Goal: Task Accomplishment & Management: Manage account settings

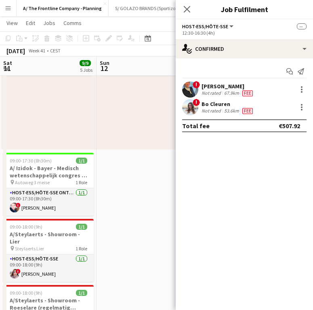
scroll to position [0, 184]
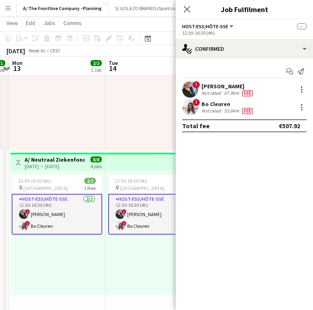
click at [223, 103] on div "Bo Cleuren" at bounding box center [227, 103] width 53 height 7
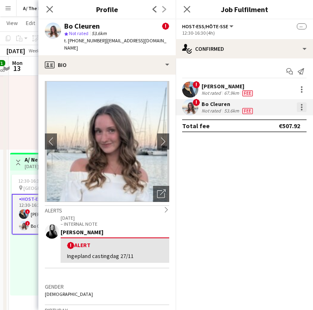
click at [301, 107] on div at bounding box center [301, 107] width 2 height 2
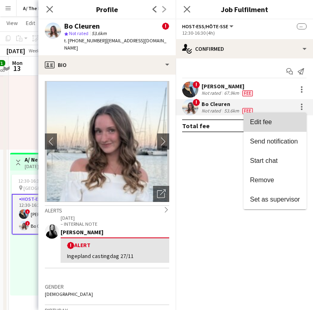
click at [288, 120] on span "Edit fee" at bounding box center [275, 122] width 50 height 7
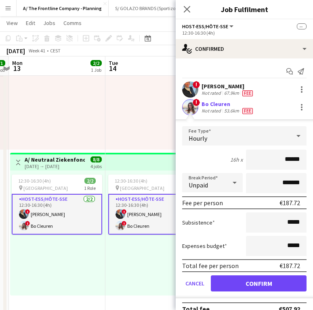
click at [255, 111] on div "! [PERSON_NAME] Not rated 53.6km Fee" at bounding box center [243, 107] width 137 height 16
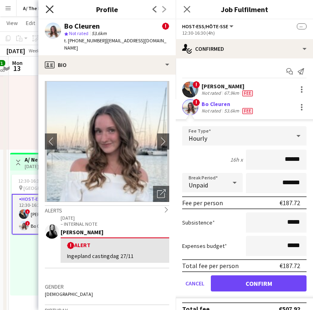
click at [51, 11] on icon at bounding box center [50, 9] width 8 height 8
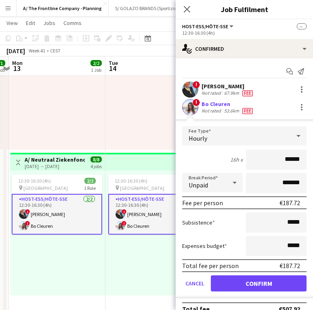
click at [130, 219] on app-card-role "Host-ess/Hôte-sse [DATE] 12:30-16:30 (4h) ! [PERSON_NAME] ! [PERSON_NAME]" at bounding box center [153, 214] width 90 height 41
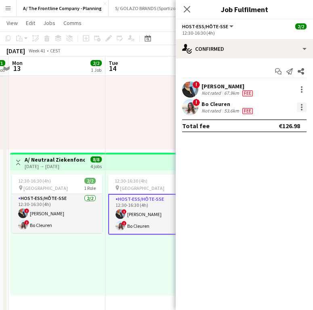
click at [300, 105] on div at bounding box center [301, 107] width 10 height 10
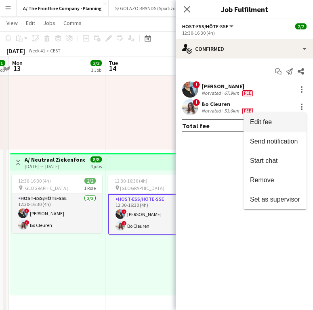
click at [284, 119] on span "Edit fee" at bounding box center [275, 122] width 50 height 7
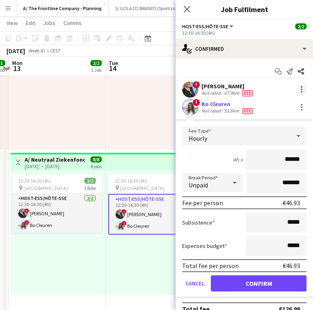
click at [300, 90] on div at bounding box center [301, 90] width 2 height 2
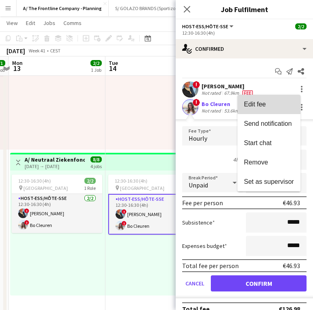
click at [280, 102] on span "Edit fee" at bounding box center [269, 104] width 50 height 7
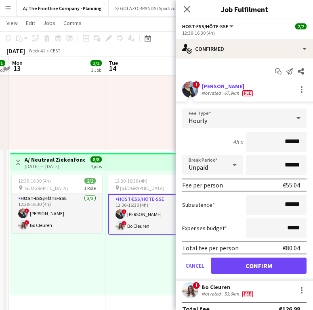
scroll to position [12, 0]
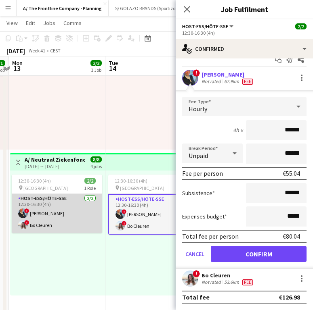
click at [68, 210] on app-card-role "Host-ess/Hôte-sse [DATE] 12:30-16:30 (4h) ! [PERSON_NAME] ! [PERSON_NAME]" at bounding box center [57, 213] width 90 height 39
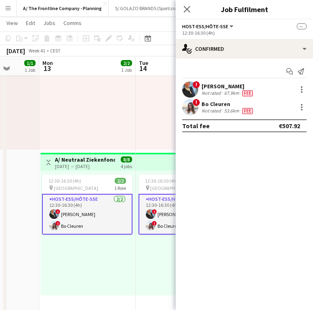
scroll to position [0, 246]
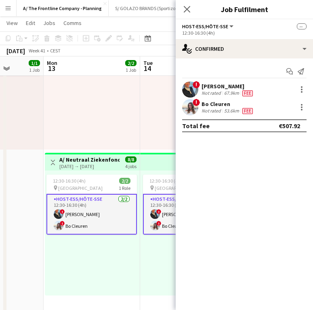
click at [307, 110] on div "! [PERSON_NAME] Not rated 53.6km Fee" at bounding box center [243, 107] width 137 height 16
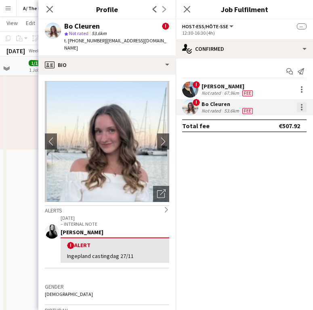
click at [303, 106] on div at bounding box center [301, 107] width 10 height 10
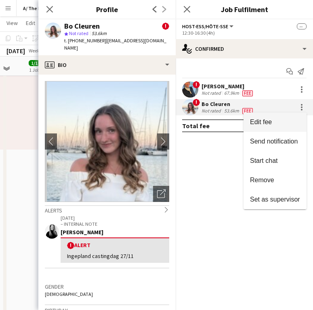
click at [283, 122] on span "Edit fee" at bounding box center [275, 122] width 50 height 7
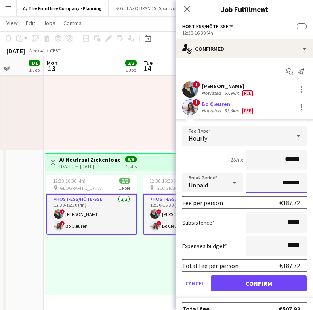
click at [276, 183] on input "*******" at bounding box center [276, 183] width 60 height 20
type input "******"
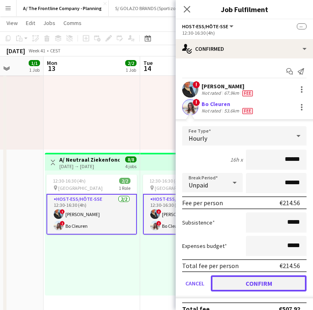
click at [256, 280] on button "Confirm" at bounding box center [259, 283] width 96 height 16
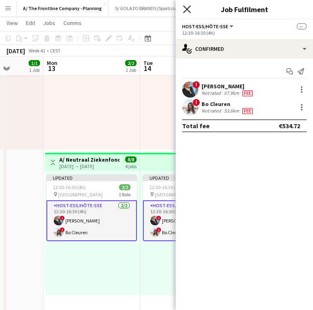
click at [189, 9] on icon "Close pop-in" at bounding box center [187, 9] width 8 height 8
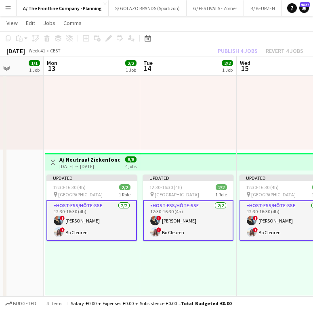
click at [254, 47] on div "Publish 4 jobs Revert 4 jobs" at bounding box center [260, 51] width 105 height 10
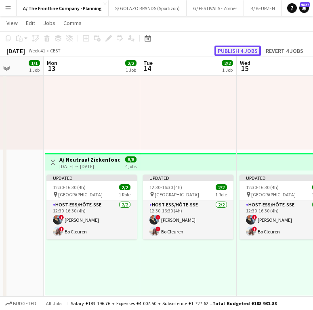
click at [246, 50] on button "Publish 4 jobs" at bounding box center [237, 51] width 46 height 10
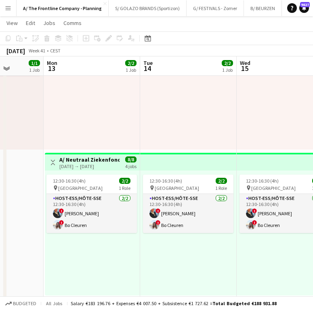
click at [85, 234] on div "12:30-16:30 (4h) 2/2 pin Leuven 1 Role Host-ess/Hôte-sse [DATE] 12:30-16:30 (4h…" at bounding box center [92, 233] width 95 height 125
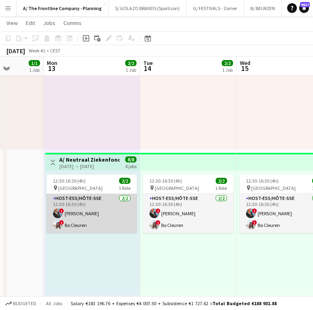
click at [95, 222] on app-card-role "Host-ess/Hôte-sse [DATE] 12:30-16:30 (4h) ! [PERSON_NAME] ! [PERSON_NAME]" at bounding box center [91, 213] width 90 height 39
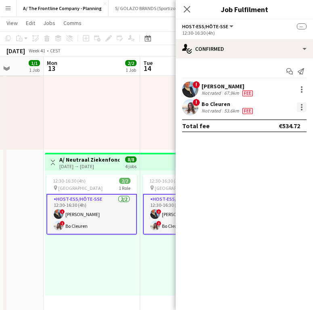
click at [302, 110] on div at bounding box center [301, 110] width 2 height 2
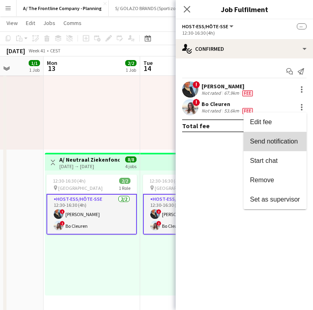
click at [276, 144] on span "Send notification" at bounding box center [274, 141] width 48 height 7
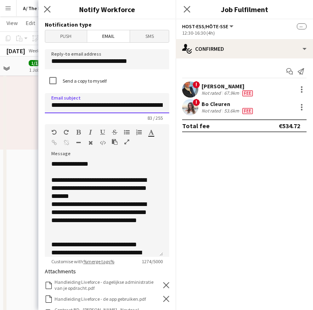
drag, startPoint x: 144, startPoint y: 106, endPoint x: 79, endPoint y: 108, distance: 65.8
click at [79, 108] on input "**********" at bounding box center [107, 103] width 124 height 20
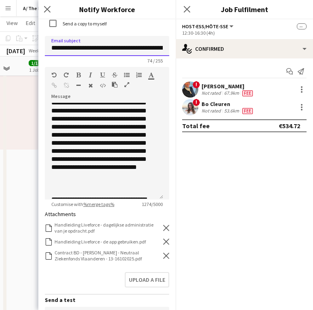
scroll to position [70, 0]
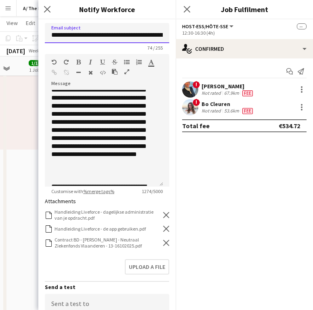
type input "**********"
click at [163, 240] on form "**********" at bounding box center [106, 192] width 137 height 487
click at [163, 241] on icon "Remove" at bounding box center [166, 243] width 6 height 6
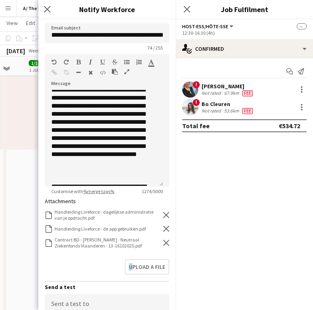
click at [163, 241] on form "**********" at bounding box center [106, 192] width 137 height 487
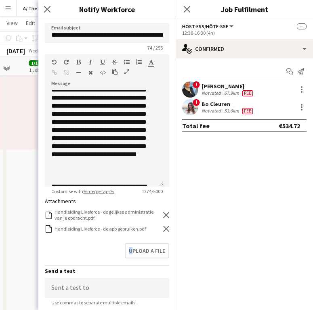
click at [163, 241] on form "**********" at bounding box center [106, 184] width 137 height 471
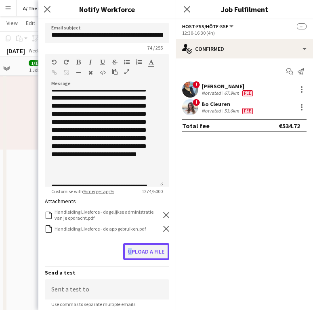
click at [146, 252] on button "Upload a file" at bounding box center [146, 251] width 46 height 17
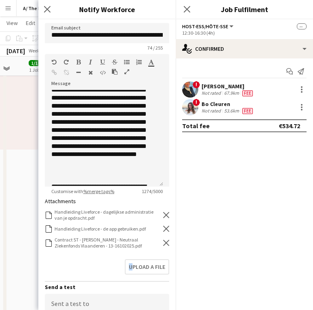
scroll to position [196, 0]
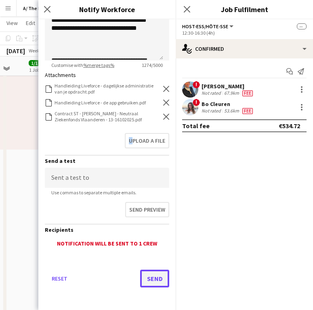
click at [154, 281] on button "Send" at bounding box center [154, 279] width 29 height 18
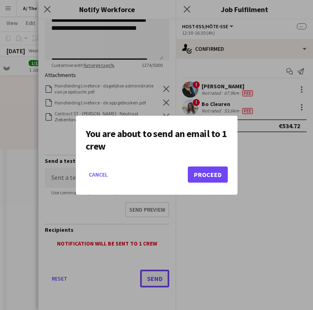
scroll to position [0, 0]
click at [203, 177] on button "Proceed" at bounding box center [208, 175] width 40 height 16
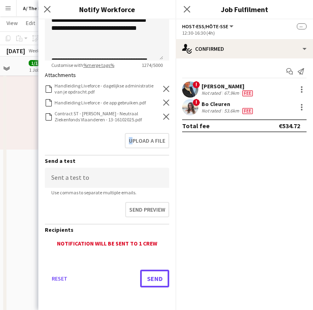
scroll to position [87, 0]
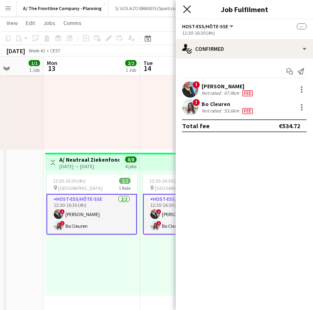
click at [190, 8] on icon "Close pop-in" at bounding box center [187, 9] width 8 height 8
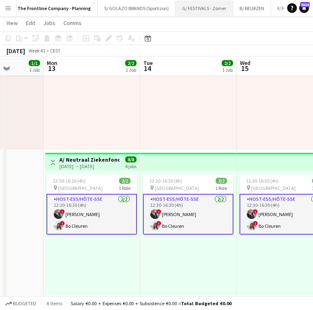
scroll to position [0, 13]
click at [235, 5] on button "B/ BEURZEN Close" at bounding box center [249, 8] width 38 height 16
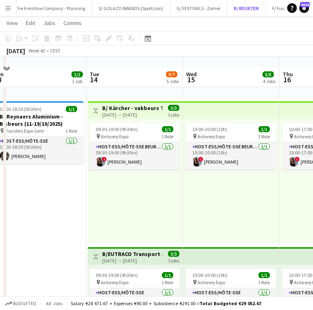
scroll to position [151, 0]
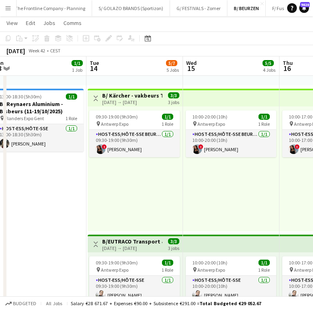
click at [198, 186] on div "10:00-20:00 (10h) 1/1 pin Antwerp Expo 1 Role Host-ess/Hôte-sse Beurs - Foire […" at bounding box center [231, 168] width 96 height 125
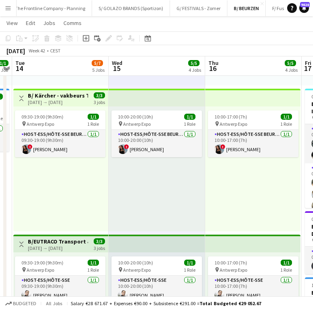
scroll to position [0, 173]
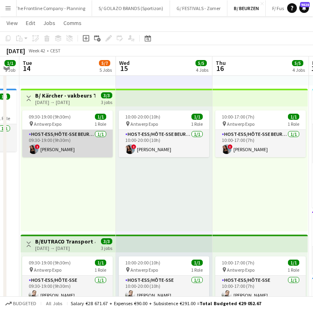
click at [103, 146] on app-card-role "Host-ess/Hôte-sse Beurs - Foire [DATE] 09:30-19:00 (9h30m) ! [PERSON_NAME]" at bounding box center [67, 143] width 90 height 27
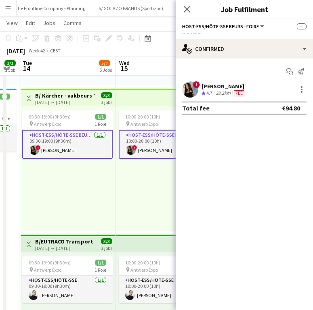
click at [73, 104] on div "[DATE] → [DATE]" at bounding box center [65, 102] width 60 height 6
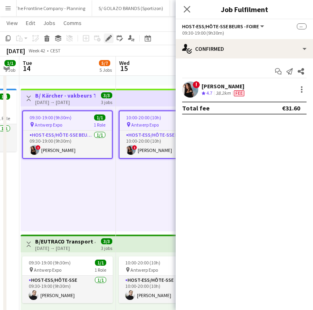
click at [111, 41] on icon "Edit" at bounding box center [108, 38] width 6 height 6
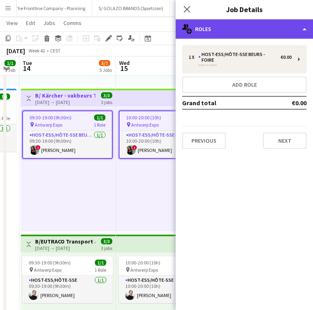
click at [265, 32] on div "multiple-users-add Roles" at bounding box center [243, 28] width 137 height 19
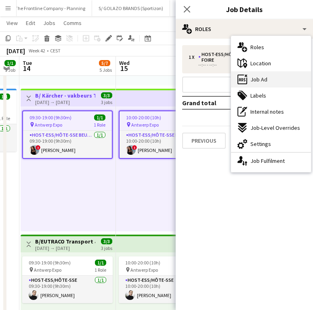
click at [276, 72] on div "ads-window Job Ad" at bounding box center [271, 79] width 80 height 16
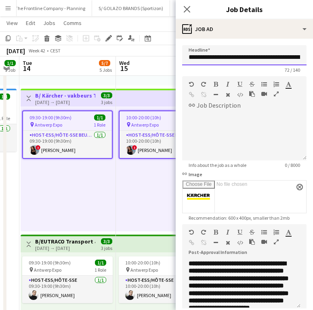
click at [263, 62] on input "**********" at bounding box center [244, 55] width 124 height 20
click at [97, 153] on app-card-role "Host-ess/Hôte-sse Beurs - Foire [DATE] 09:30-19:00 (9h30m) ! [PERSON_NAME]" at bounding box center [67, 144] width 89 height 27
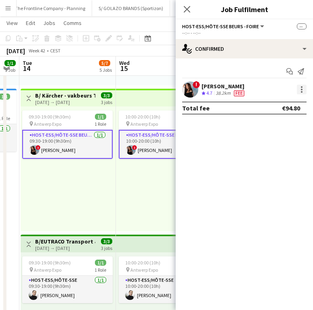
click at [299, 90] on div at bounding box center [301, 90] width 10 height 10
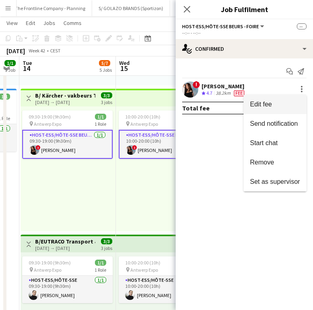
click at [285, 105] on span "Edit fee" at bounding box center [275, 104] width 50 height 7
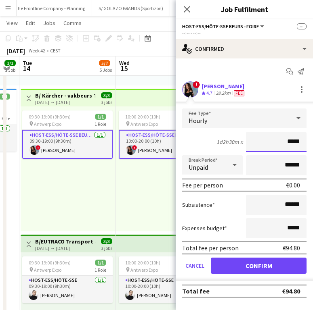
click at [298, 145] on input "*****" at bounding box center [276, 142] width 60 height 20
type input "**"
type input "***"
click at [294, 173] on input "******" at bounding box center [276, 165] width 60 height 20
click at [126, 179] on div "10:00-20:00 (10h) 1/1 pin Antwerp Expo 1 Role Host-ess/Hôte-sse Beurs - Foire […" at bounding box center [164, 168] width 96 height 125
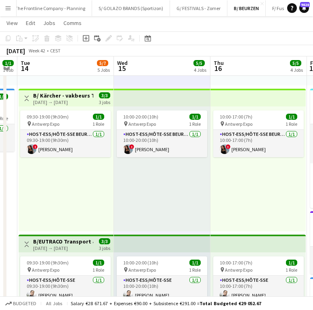
scroll to position [0, 174]
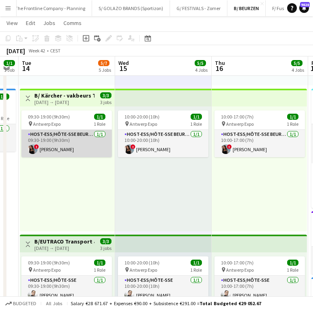
click at [75, 142] on app-card-role "Host-ess/Hôte-sse Beurs - Foire [DATE] 09:30-19:00 (9h30m) ! [PERSON_NAME]" at bounding box center [66, 143] width 90 height 27
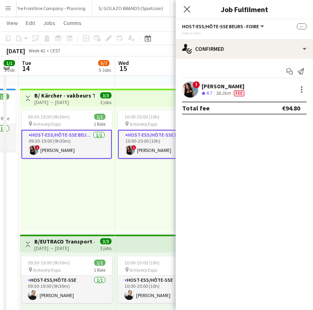
click at [270, 89] on div "! [PERSON_NAME] Crew rating 4.7 38.2km Fee" at bounding box center [243, 89] width 137 height 16
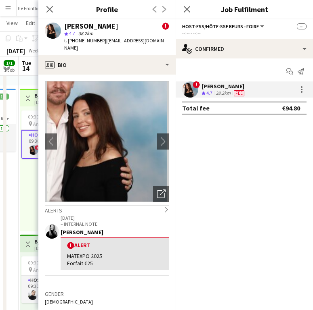
click at [307, 88] on div "! [PERSON_NAME] Crew rating 4.7 38.2km Fee" at bounding box center [243, 89] width 137 height 16
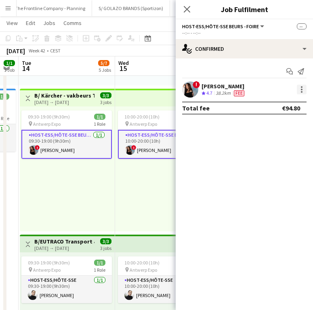
click at [303, 89] on div at bounding box center [301, 90] width 10 height 10
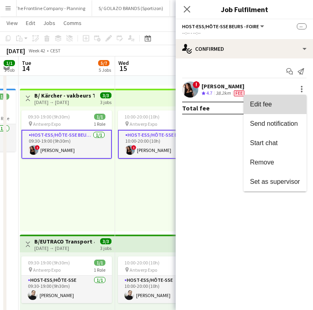
click at [288, 109] on button "Edit fee" at bounding box center [274, 104] width 63 height 19
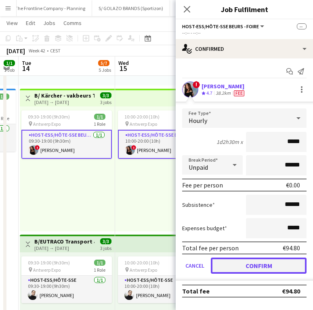
click at [275, 266] on button "Confirm" at bounding box center [259, 266] width 96 height 16
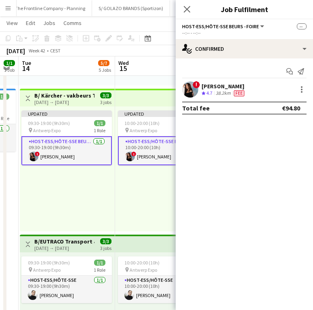
click at [147, 63] on app-board-header-date "Wed 15 5/5 4 Jobs" at bounding box center [163, 65] width 96 height 19
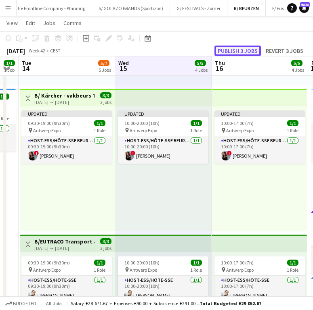
click at [231, 46] on button "Publish 3 jobs" at bounding box center [237, 51] width 46 height 10
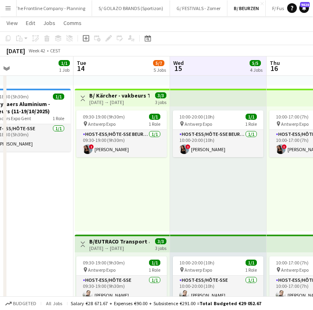
scroll to position [0, 215]
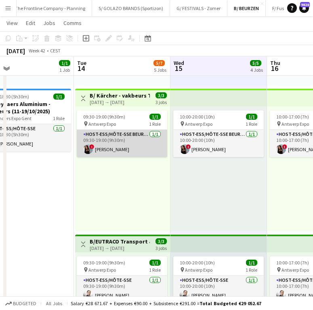
click at [142, 146] on app-card-role "Host-ess/Hôte-sse Beurs - Foire [DATE] 09:30-19:00 (9h30m) ! [PERSON_NAME]" at bounding box center [122, 143] width 90 height 27
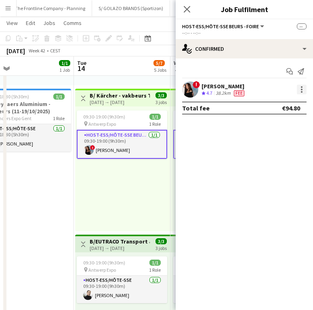
click at [304, 91] on div at bounding box center [301, 90] width 10 height 10
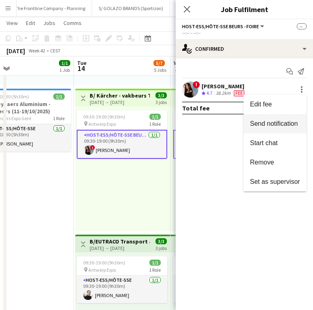
drag, startPoint x: 282, startPoint y: 126, endPoint x: 267, endPoint y: 132, distance: 16.1
click at [282, 126] on span "Send notification" at bounding box center [274, 123] width 48 height 7
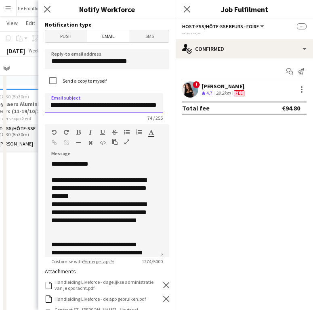
drag, startPoint x: 76, startPoint y: 106, endPoint x: 181, endPoint y: 106, distance: 105.3
drag, startPoint x: 158, startPoint y: 105, endPoint x: 78, endPoint y: 107, distance: 79.9
click at [78, 107] on input "**********" at bounding box center [104, 103] width 118 height 20
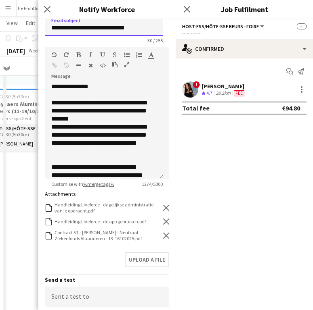
scroll to position [150, 0]
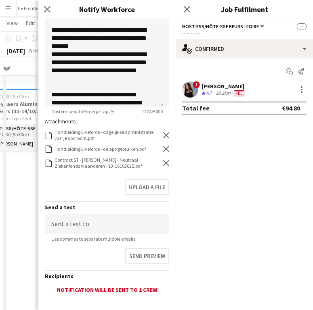
type input "**********"
click at [163, 165] on icon "Remove" at bounding box center [166, 163] width 6 height 6
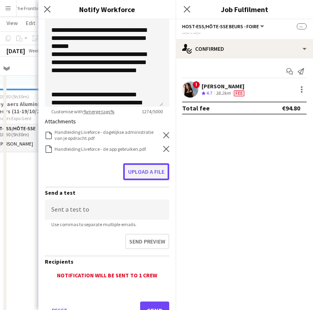
click at [144, 177] on button "Upload a file" at bounding box center [146, 171] width 46 height 17
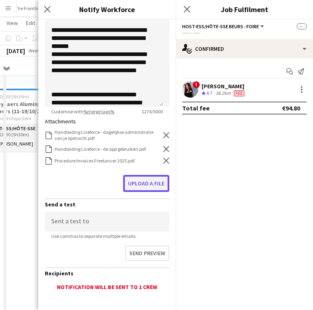
click at [154, 181] on button "Upload a file" at bounding box center [146, 183] width 46 height 17
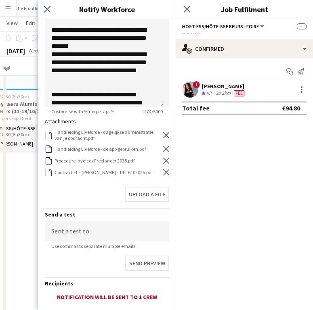
scroll to position [208, 0]
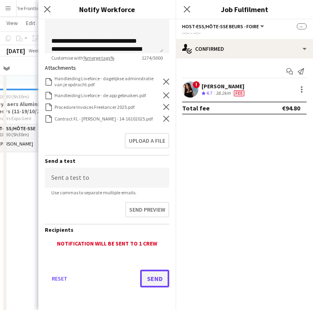
click at [156, 273] on button "Send" at bounding box center [154, 279] width 29 height 18
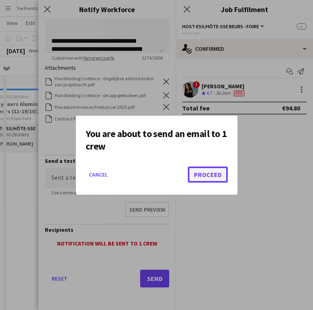
click at [217, 177] on button "Proceed" at bounding box center [208, 175] width 40 height 16
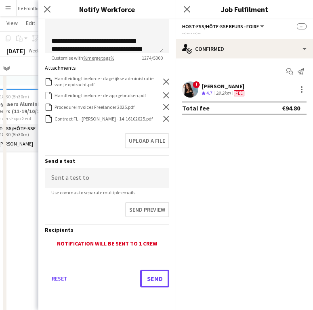
scroll to position [151, 0]
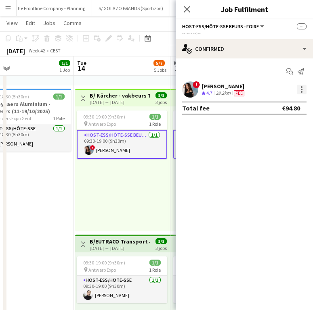
click at [303, 89] on div at bounding box center [301, 90] width 10 height 10
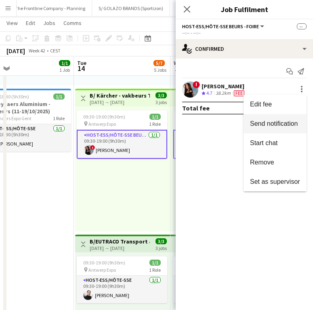
click at [283, 127] on span "Send notification" at bounding box center [275, 123] width 50 height 7
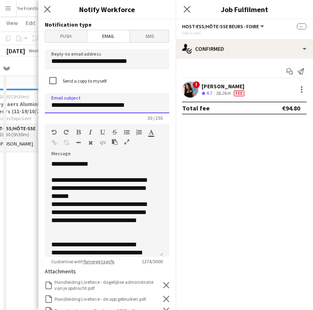
click at [52, 105] on input "**********" at bounding box center [107, 103] width 124 height 20
click at [152, 102] on input "**********" at bounding box center [107, 103] width 124 height 20
click at [52, 107] on input "**********" at bounding box center [107, 103] width 124 height 20
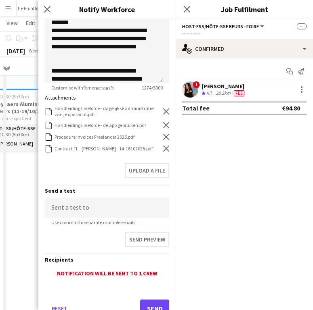
type input "**********"
click at [163, 150] on icon "Remove" at bounding box center [166, 149] width 6 height 6
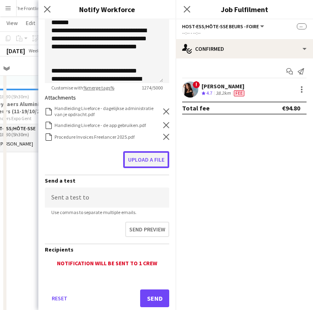
click at [145, 158] on button "Upload a file" at bounding box center [146, 159] width 46 height 17
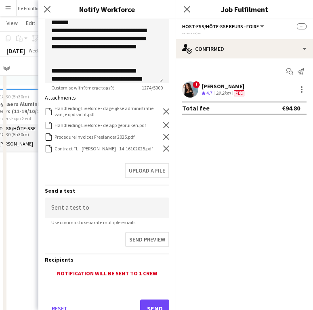
scroll to position [208, 0]
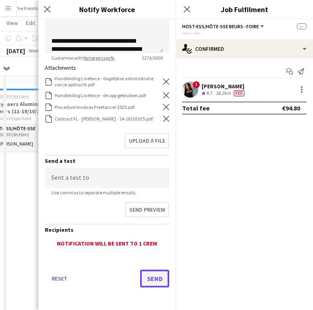
click at [146, 274] on button "Send" at bounding box center [154, 279] width 29 height 18
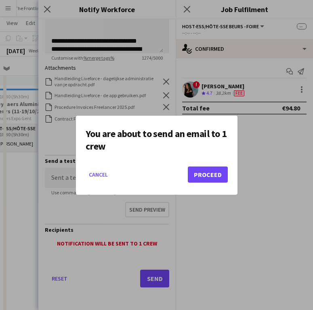
click at [200, 161] on mat-dialog-actions "Cancel Proceed" at bounding box center [157, 178] width 142 height 34
click at [199, 172] on button "Proceed" at bounding box center [208, 175] width 40 height 16
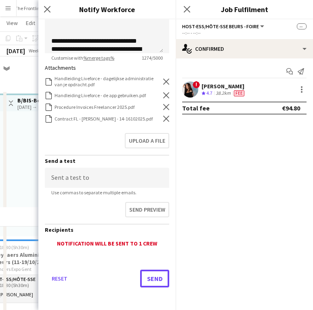
scroll to position [151, 0]
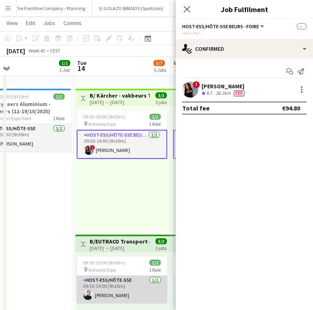
click at [132, 287] on app-card-role "Host-ess/Hôte-sse [DATE] 09:30-19:00 (9h30m) [PERSON_NAME]" at bounding box center [122, 289] width 90 height 27
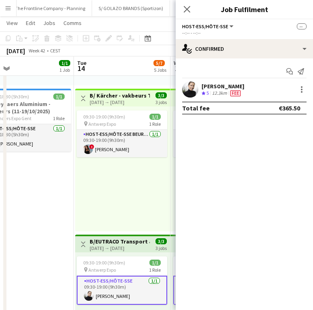
click at [215, 88] on div "[PERSON_NAME]" at bounding box center [222, 86] width 43 height 7
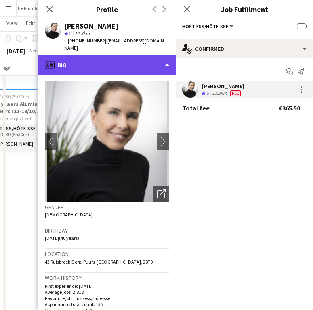
click at [131, 55] on div "profile Bio" at bounding box center [106, 64] width 137 height 19
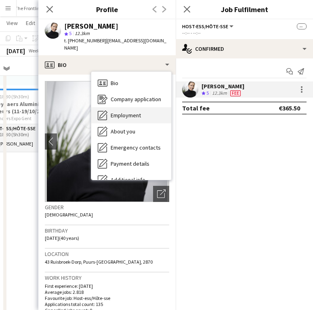
click at [136, 107] on div "Employment Employment" at bounding box center [131, 115] width 80 height 16
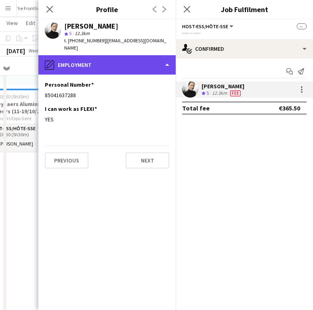
click at [115, 55] on div "pencil4 Employment" at bounding box center [106, 64] width 137 height 19
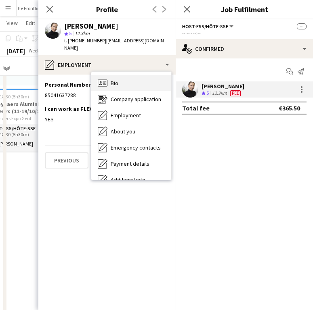
click at [123, 75] on div "Bio Bio" at bounding box center [131, 83] width 80 height 16
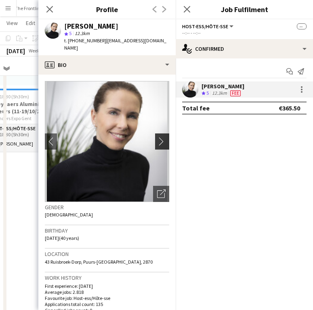
click at [156, 140] on button "chevron-right" at bounding box center [163, 142] width 16 height 16
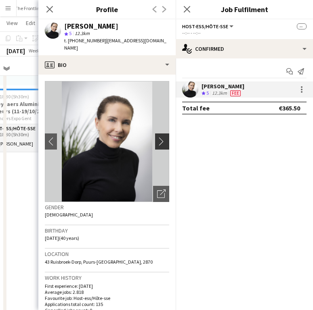
click at [157, 137] on app-icon "chevron-right" at bounding box center [163, 141] width 13 height 8
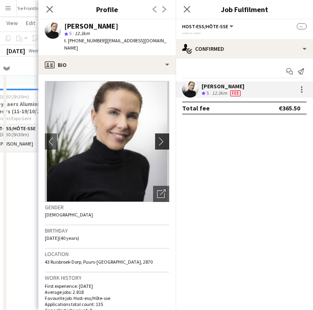
click at [157, 137] on app-icon "chevron-right" at bounding box center [163, 141] width 13 height 8
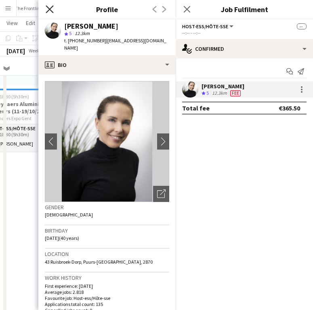
click at [51, 7] on icon "Close pop-in" at bounding box center [50, 9] width 8 height 8
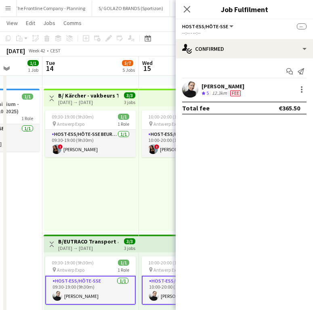
scroll to position [0, 252]
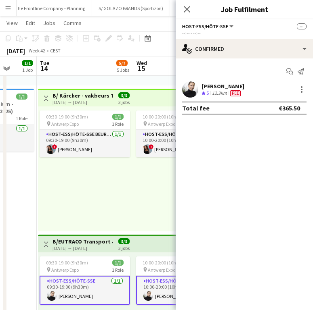
click at [75, 251] on app-top-bar "Toggle View B/EUTRACO Transport & Logistics [GEOGRAPHIC_DATA] (14-16/10/25) [DA…" at bounding box center [85, 244] width 95 height 18
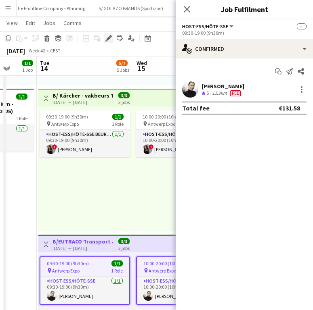
click at [106, 40] on icon at bounding box center [106, 41] width 2 height 2
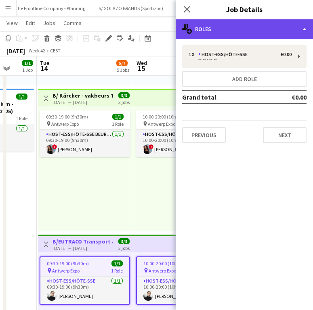
click at [242, 27] on div "multiple-users-add Roles" at bounding box center [243, 28] width 137 height 19
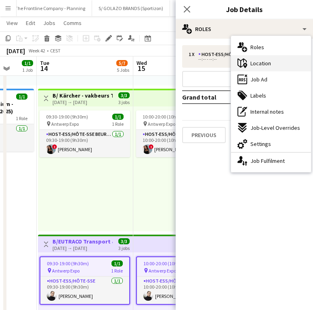
click at [269, 67] on div "maps-pin-1 Location" at bounding box center [271, 63] width 80 height 16
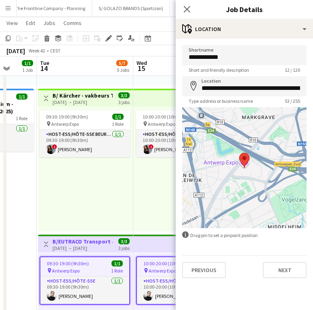
click at [229, 103] on span "Type address or business name" at bounding box center [220, 101] width 77 height 6
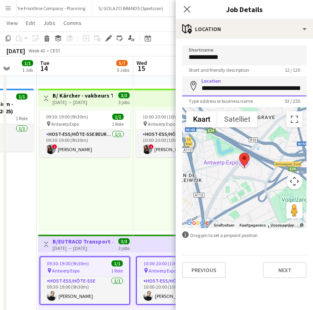
click at [238, 93] on input "**********" at bounding box center [244, 86] width 124 height 20
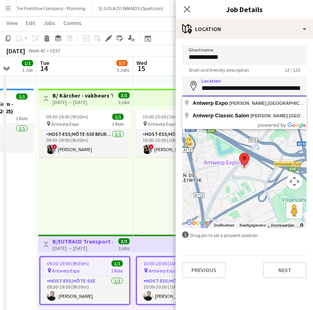
click at [238, 93] on input "**********" at bounding box center [244, 86] width 124 height 20
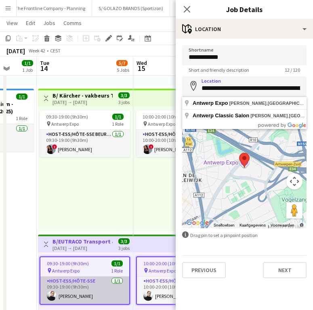
click at [92, 286] on app-card-role "Host-ess/Hôte-sse [DATE] 09:30-19:00 (9h30m) [PERSON_NAME]" at bounding box center [84, 290] width 89 height 27
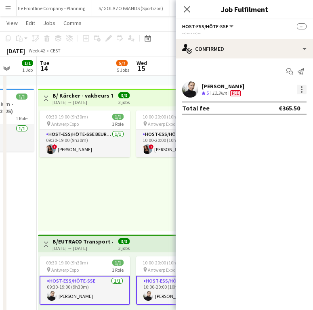
click at [302, 85] on div at bounding box center [301, 90] width 10 height 10
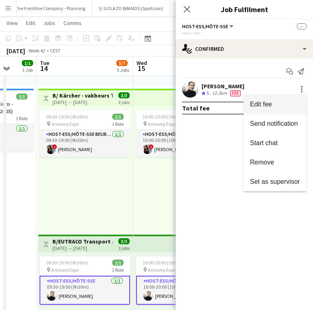
click at [292, 101] on span "Edit fee" at bounding box center [275, 104] width 50 height 7
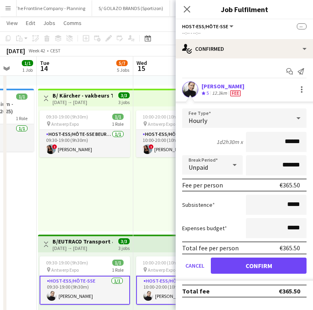
click at [244, 85] on div "[PERSON_NAME]" at bounding box center [222, 86] width 43 height 7
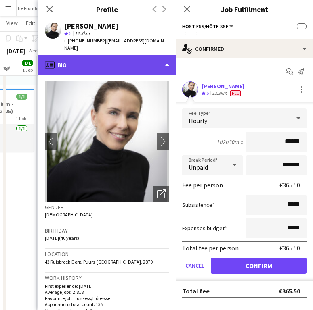
click at [139, 60] on div "profile Bio" at bounding box center [106, 64] width 137 height 19
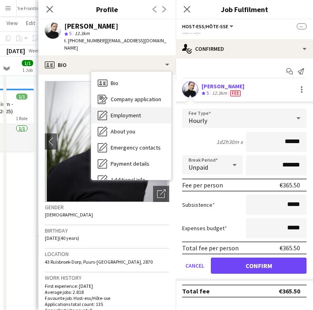
click at [126, 112] on div "Employment Employment" at bounding box center [131, 115] width 80 height 16
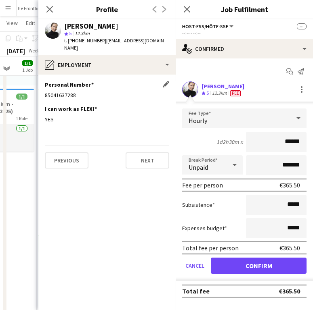
click at [55, 92] on div "85041637288" at bounding box center [107, 95] width 124 height 7
copy div "85041637288"
click at [47, 9] on icon "Close pop-in" at bounding box center [50, 9] width 8 height 8
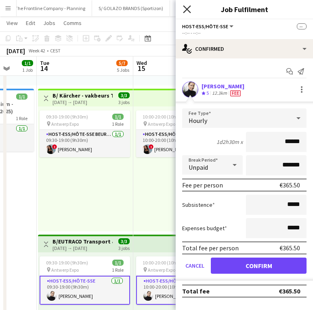
click at [190, 11] on icon "Close pop-in" at bounding box center [187, 9] width 8 height 8
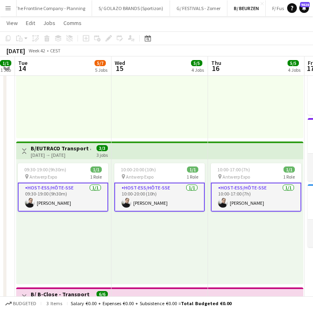
scroll to position [244, 0]
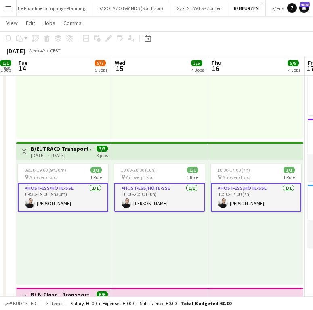
click at [106, 238] on div "09:30-19:00 (9h30m) 1/1 pin Antwerp Expo 1 Role Host-ess/Hôte-sse [DATE] 09:30-…" at bounding box center [63, 222] width 95 height 125
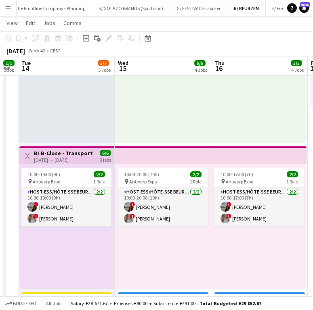
scroll to position [0, 270]
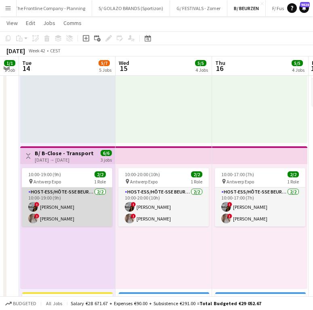
click at [80, 206] on app-card-role "Host-ess/Hôte-sse Beurs - Foire [DATE] 10:00-19:00 (9h) ! [PERSON_NAME] ! [PERS…" at bounding box center [67, 207] width 90 height 39
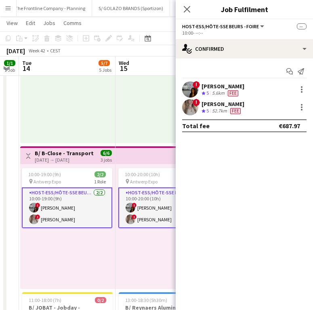
click at [213, 82] on div "! [PERSON_NAME] Crew rating 5 5.6km Fee" at bounding box center [243, 89] width 137 height 16
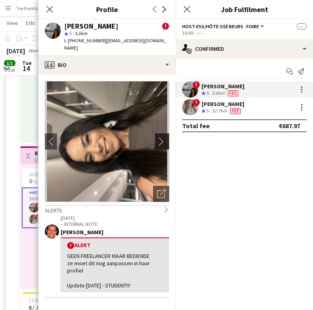
click at [157, 137] on app-icon "chevron-right" at bounding box center [163, 141] width 13 height 8
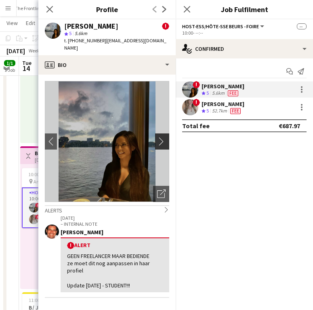
click at [157, 137] on app-icon "chevron-right" at bounding box center [163, 141] width 13 height 8
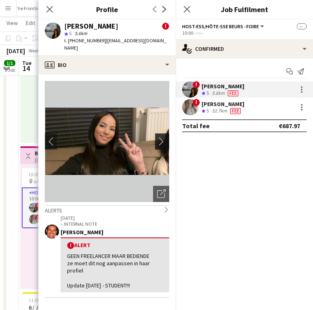
click at [157, 137] on app-icon "chevron-right" at bounding box center [163, 141] width 13 height 8
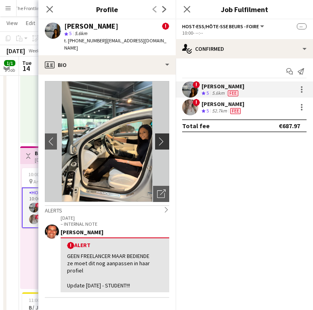
click at [157, 137] on app-icon "chevron-right" at bounding box center [163, 141] width 13 height 8
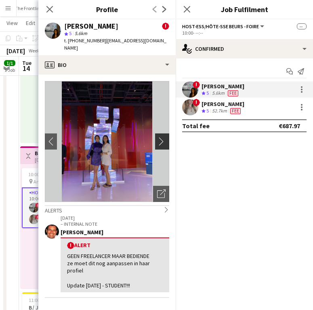
click at [157, 137] on app-icon "chevron-right" at bounding box center [163, 141] width 13 height 8
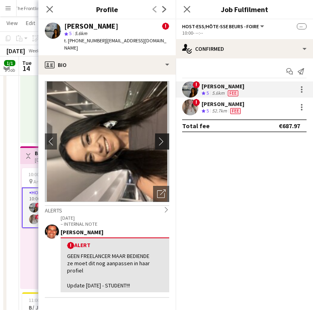
click at [157, 137] on app-icon "chevron-right" at bounding box center [163, 141] width 13 height 8
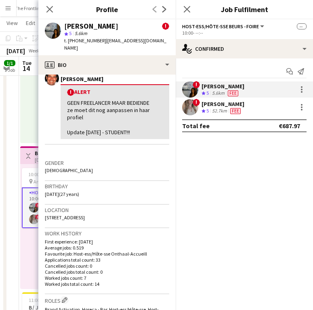
scroll to position [255, 0]
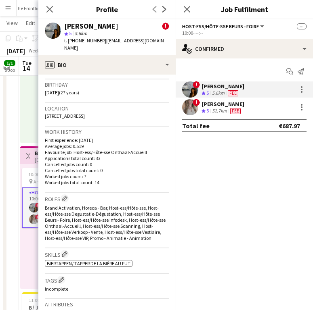
drag, startPoint x: 176, startPoint y: 173, endPoint x: 175, endPoint y: 167, distance: 5.9
click at [175, 166] on body "Menu Boards Boards Boards All jobs Status Workforce Workforce My Workforce Recr…" at bounding box center [156, 95] width 313 height 961
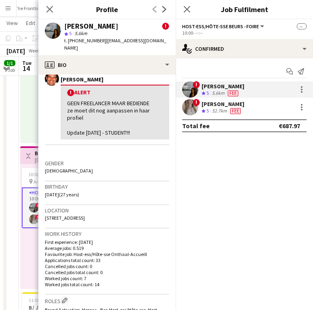
scroll to position [144, 0]
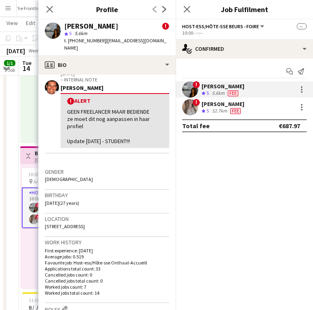
click at [142, 173] on div "Gender [DEMOGRAPHIC_DATA]" at bounding box center [107, 178] width 124 height 23
click at [131, 192] on div "Birthday [DEMOGRAPHIC_DATA] (27 years)" at bounding box center [107, 201] width 124 height 23
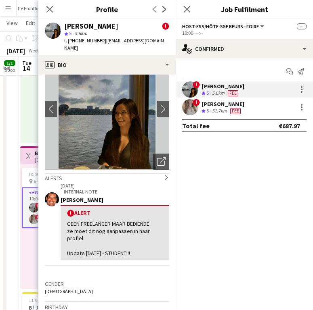
scroll to position [0, 0]
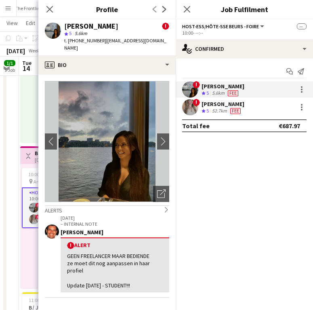
click at [91, 229] on div "[PERSON_NAME]" at bounding box center [114, 232] width 108 height 7
click at [112, 215] on p "[DATE]" at bounding box center [114, 218] width 108 height 6
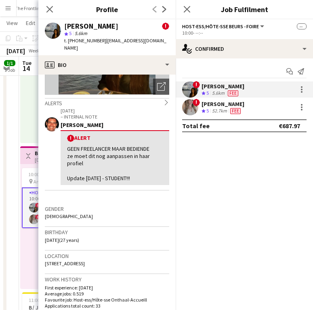
scroll to position [111, 0]
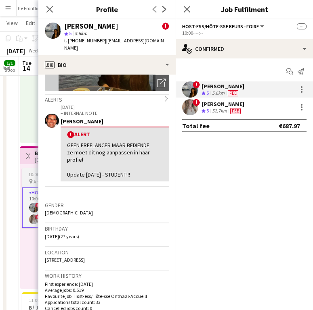
click at [29, 168] on app-job-card "10:00-19:00 (9h) 2/2 pin Antwerp Expo 1 Role Host-ess/Hôte-sse Beurs - Foire [D…" at bounding box center [67, 198] width 90 height 60
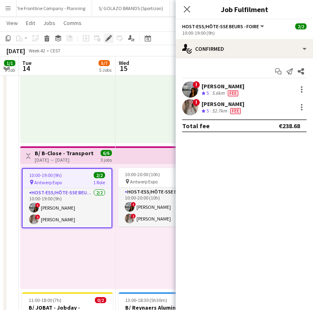
click at [107, 40] on icon at bounding box center [108, 38] width 4 height 4
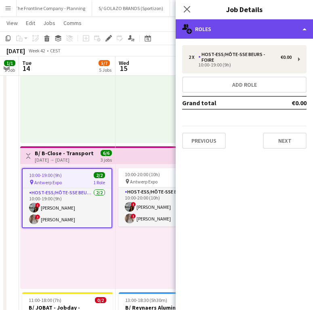
click at [249, 36] on div "multiple-users-add Roles" at bounding box center [243, 28] width 137 height 19
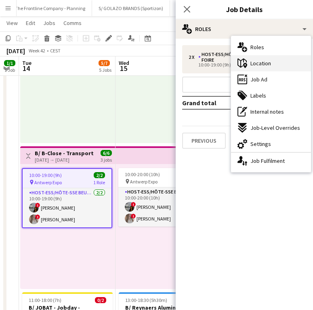
click at [265, 70] on div "maps-pin-1 Location" at bounding box center [271, 63] width 80 height 16
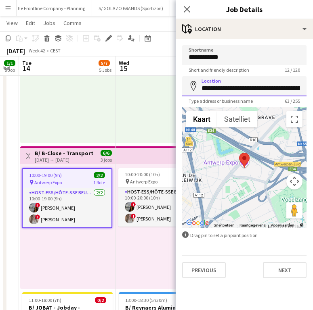
click at [247, 88] on input "**********" at bounding box center [244, 86] width 124 height 20
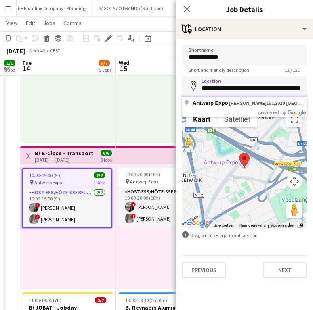
click at [247, 88] on input "**********" at bounding box center [244, 86] width 124 height 20
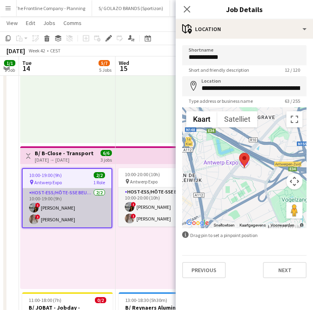
click at [78, 210] on app-card-role "Host-ess/Hôte-sse Beurs - Foire [DATE] 10:00-19:00 (9h) ! [PERSON_NAME] ! [PERS…" at bounding box center [67, 207] width 89 height 39
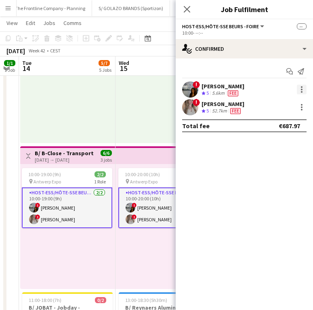
click at [303, 90] on div at bounding box center [301, 90] width 10 height 10
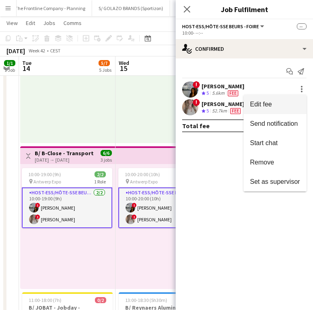
click at [284, 104] on span "Edit fee" at bounding box center [275, 104] width 50 height 7
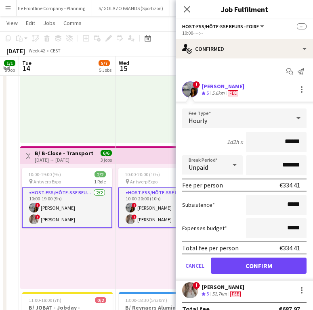
click at [148, 218] on app-card-role "Host-ess/Hôte-sse Beurs - Foire [DATE] 10:00-20:00 (10h) ! [PERSON_NAME] ! [PER…" at bounding box center [163, 208] width 90 height 41
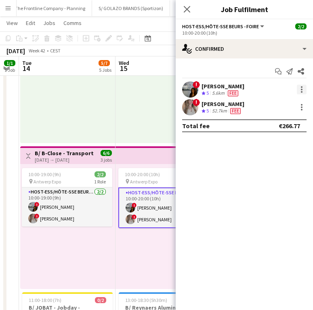
click at [299, 89] on div at bounding box center [301, 90] width 10 height 10
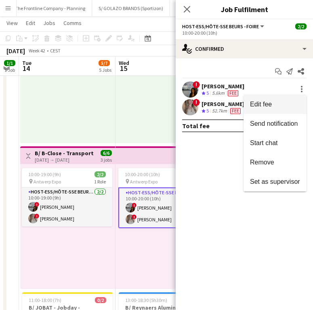
click at [290, 98] on button "Edit fee" at bounding box center [274, 104] width 63 height 19
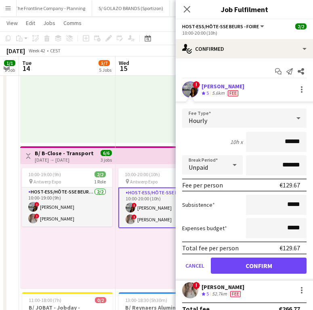
click at [104, 253] on div "10:00-19:00 (9h) 2/2 pin Antwerp Expo 1 Role Host-ess/Hôte-sse Beurs - Foire [D…" at bounding box center [67, 226] width 95 height 125
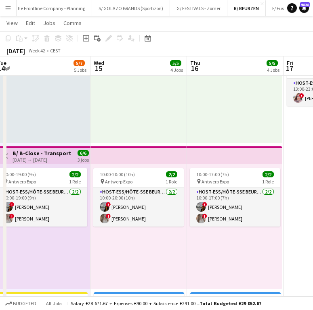
scroll to position [0, 296]
click at [41, 234] on div "10:00-19:00 (9h) 2/2 pin Antwerp Expo 1 Role Host-ess/Hôte-sse Beurs - Foire [D…" at bounding box center [42, 226] width 95 height 125
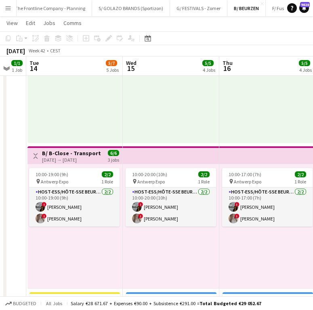
scroll to position [0, 259]
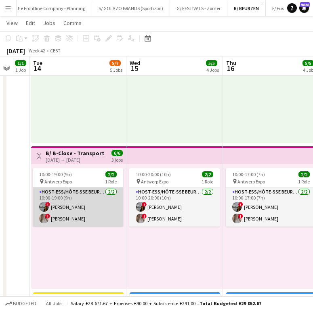
click at [97, 213] on app-card-role "Host-ess/Hôte-sse Beurs - Foire [DATE] 10:00-19:00 (9h) ! [PERSON_NAME] ! [PERS…" at bounding box center [78, 207] width 90 height 39
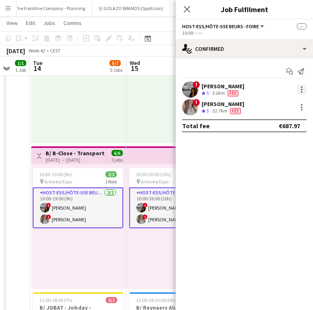
click at [299, 92] on div at bounding box center [301, 90] width 10 height 10
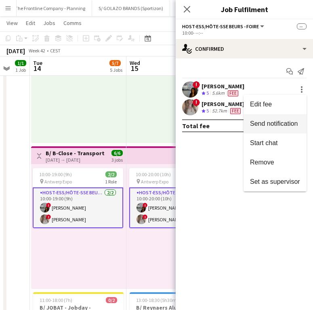
click at [286, 121] on span "Send notification" at bounding box center [274, 123] width 48 height 7
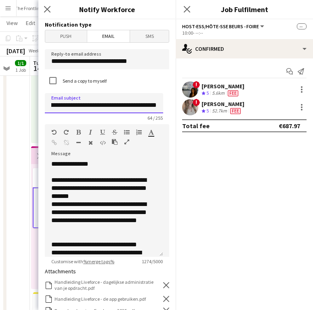
scroll to position [0, 74]
drag, startPoint x: 52, startPoint y: 106, endPoint x: 113, endPoint y: 107, distance: 61.7
click at [113, 107] on input "**********" at bounding box center [104, 103] width 118 height 20
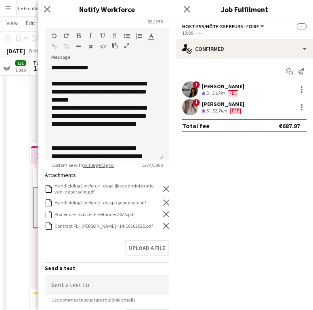
scroll to position [98, 0]
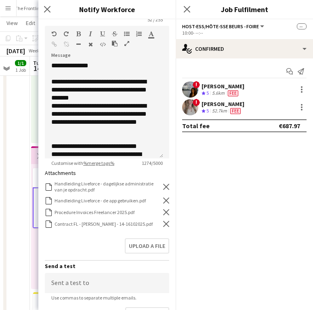
type input "**********"
click at [163, 214] on icon "Remove" at bounding box center [166, 212] width 6 height 6
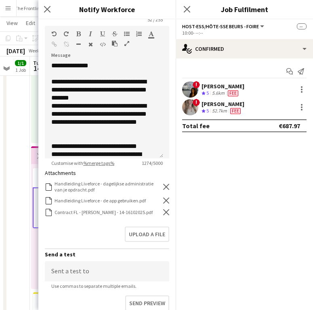
click at [163, 214] on icon "Remove" at bounding box center [166, 212] width 6 height 6
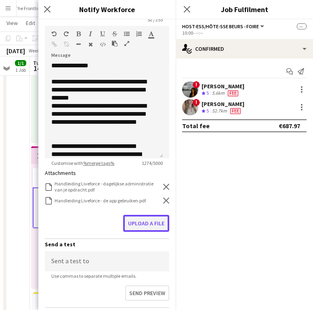
click at [149, 219] on button "Upload a file" at bounding box center [146, 223] width 46 height 17
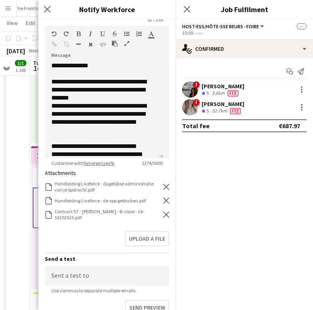
scroll to position [189, 0]
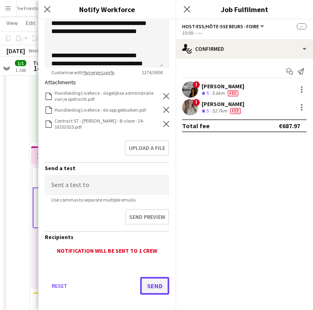
click at [148, 281] on button "Send" at bounding box center [154, 286] width 29 height 18
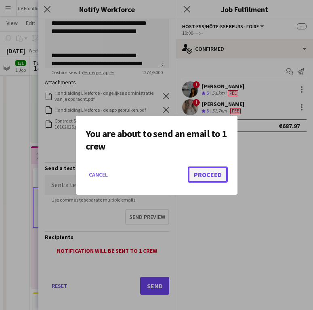
click at [204, 171] on button "Proceed" at bounding box center [208, 175] width 40 height 16
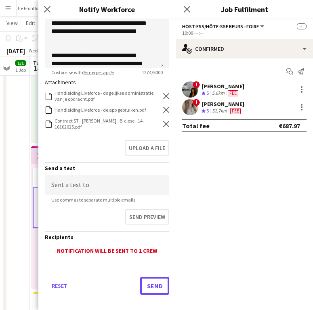
scroll to position [385, 0]
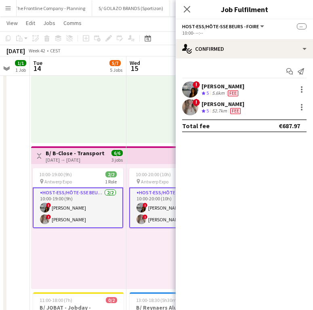
click at [222, 105] on div "[PERSON_NAME]" at bounding box center [222, 103] width 43 height 7
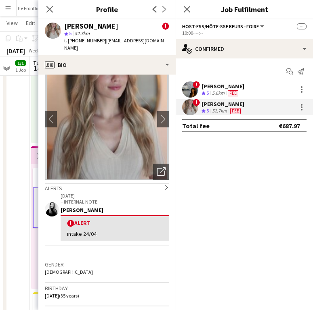
scroll to position [0, 0]
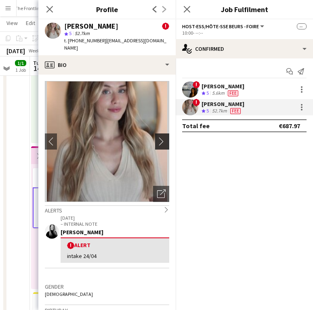
click at [157, 137] on app-icon "chevron-right" at bounding box center [163, 141] width 13 height 8
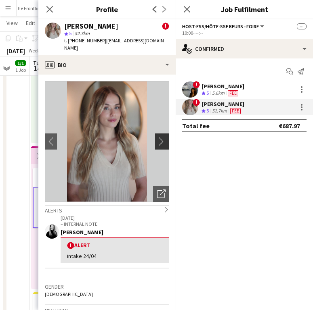
click at [157, 137] on app-icon "chevron-right" at bounding box center [163, 141] width 13 height 8
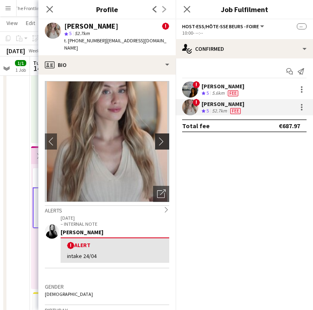
click at [157, 137] on app-icon "chevron-right" at bounding box center [163, 141] width 13 height 8
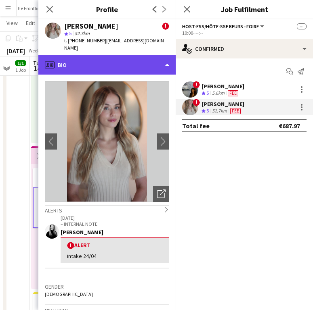
click at [125, 56] on div "profile Bio" at bounding box center [106, 64] width 137 height 19
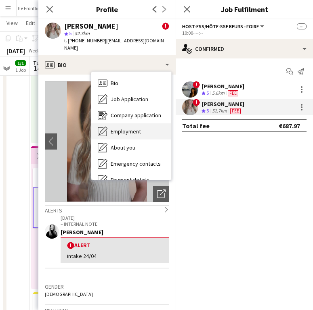
click at [121, 128] on span "Employment" at bounding box center [126, 131] width 30 height 7
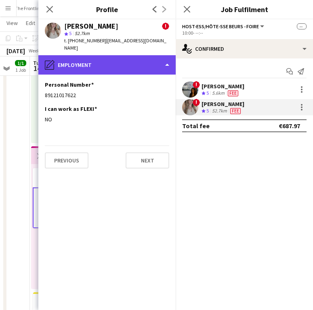
click at [106, 58] on div "pencil4 Employment" at bounding box center [106, 64] width 137 height 19
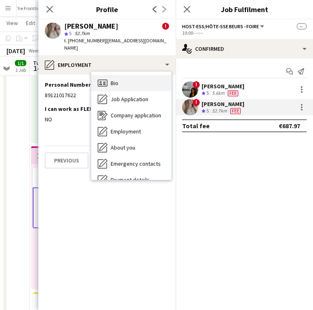
click at [117, 79] on span "Bio" at bounding box center [115, 82] width 8 height 7
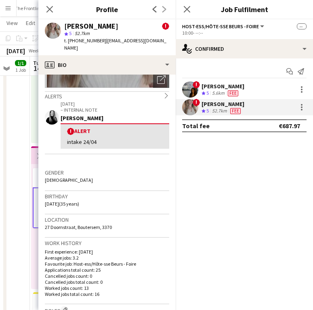
scroll to position [129, 0]
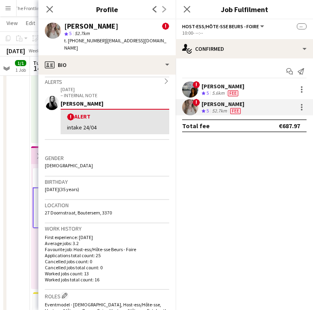
click at [48, 0] on div "Close pop-in" at bounding box center [49, 9] width 23 height 19
click at [48, 5] on icon "Close pop-in" at bounding box center [50, 9] width 8 height 8
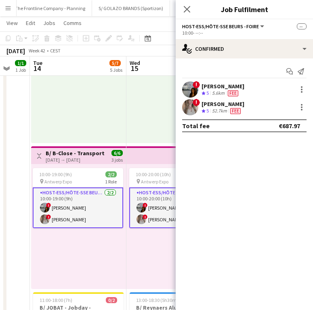
click at [222, 109] on div "52.7km" at bounding box center [219, 111] width 18 height 7
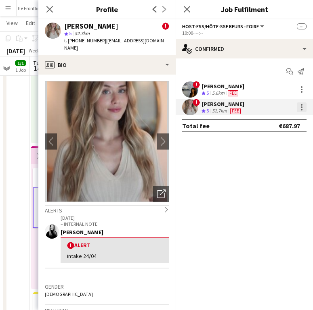
click at [305, 107] on div at bounding box center [301, 107] width 10 height 10
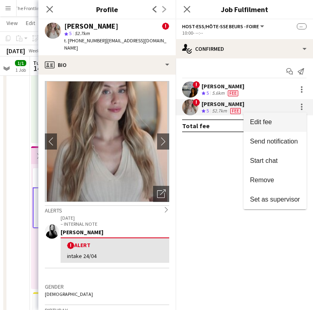
click at [287, 115] on button "Edit fee" at bounding box center [274, 122] width 63 height 19
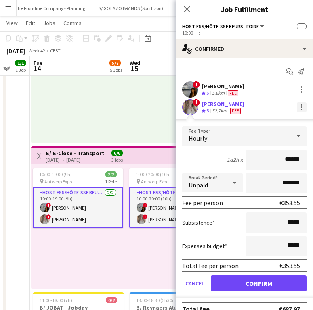
click at [300, 108] on div at bounding box center [301, 107] width 2 height 2
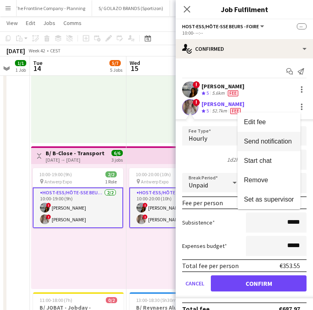
click at [278, 142] on span "Send notification" at bounding box center [268, 141] width 48 height 7
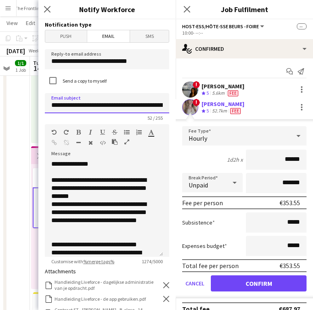
drag, startPoint x: 76, startPoint y: 106, endPoint x: 118, endPoint y: 104, distance: 42.4
click at [118, 104] on input "**********" at bounding box center [107, 103] width 124 height 20
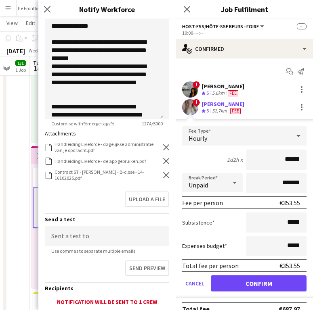
scroll to position [187, 0]
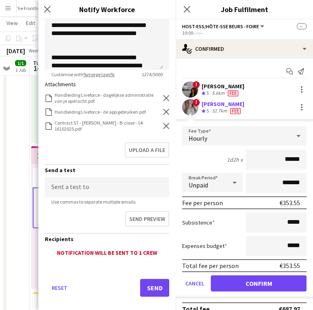
type input "**********"
click at [163, 124] on icon "Remove" at bounding box center [166, 126] width 6 height 6
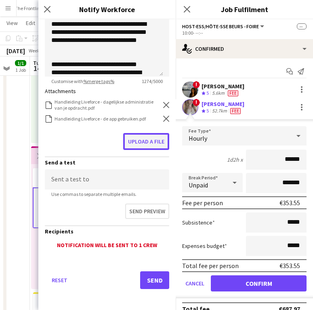
click at [148, 137] on button "Upload a file" at bounding box center [146, 141] width 46 height 17
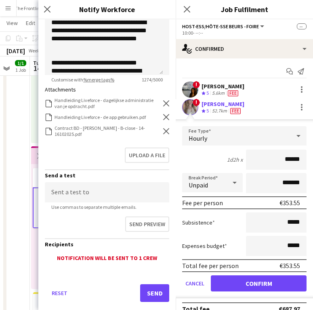
scroll to position [196, 0]
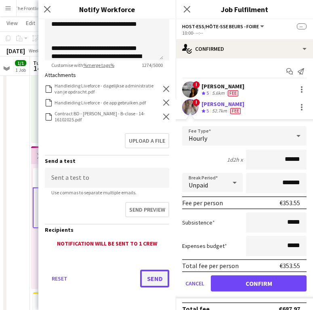
click at [154, 277] on button "Send" at bounding box center [154, 279] width 29 height 18
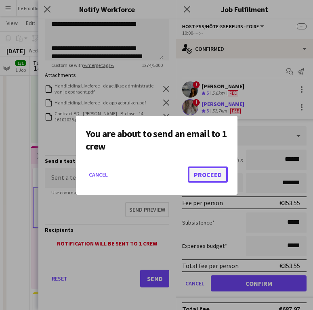
click at [212, 177] on button "Proceed" at bounding box center [208, 175] width 40 height 16
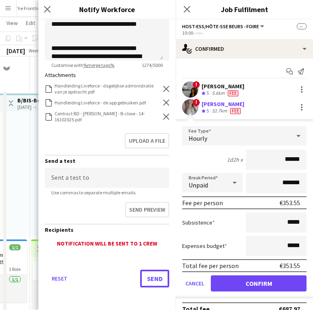
scroll to position [385, 0]
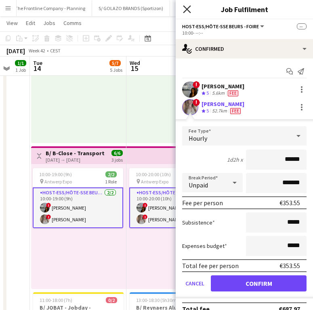
click at [185, 10] on icon "Close pop-in" at bounding box center [187, 9] width 8 height 8
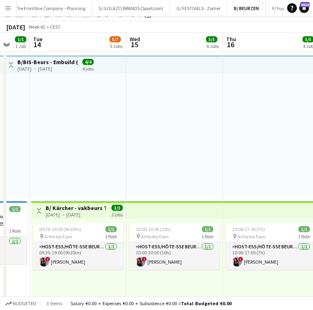
scroll to position [0, 0]
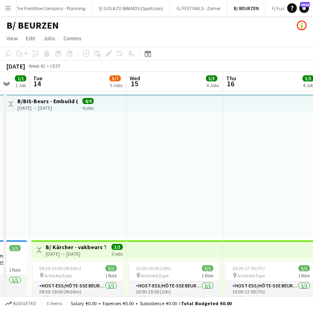
click at [164, 168] on div at bounding box center [174, 174] width 96 height 125
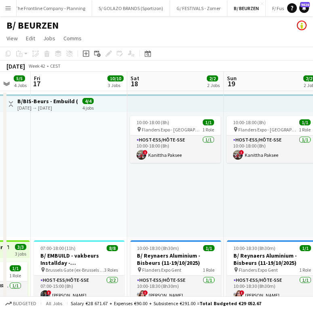
scroll to position [0, 357]
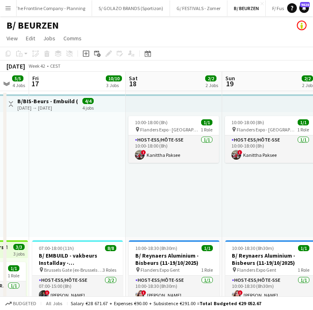
click at [87, 195] on div at bounding box center [77, 174] width 96 height 125
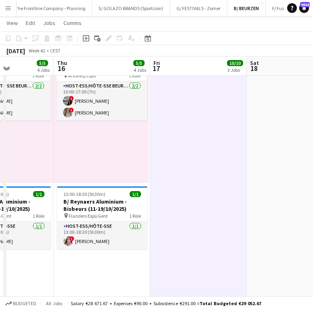
scroll to position [0, 242]
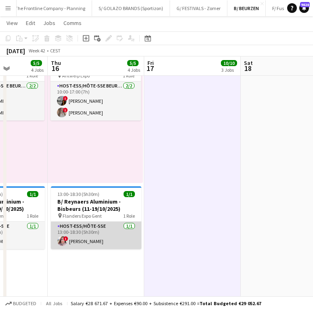
click at [81, 230] on app-card-role "Host-ess/Hôte-sse [DATE] 13:00-18:30 (5h30m) ! [PERSON_NAME]" at bounding box center [96, 235] width 90 height 27
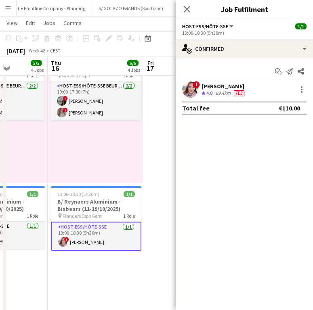
click at [223, 95] on div "89.4km" at bounding box center [223, 93] width 18 height 7
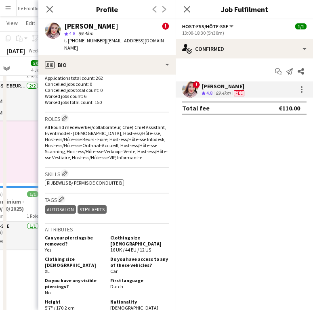
scroll to position [296, 0]
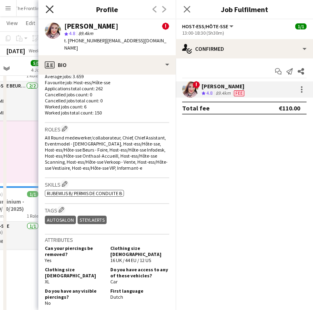
click at [49, 10] on icon at bounding box center [50, 9] width 8 height 8
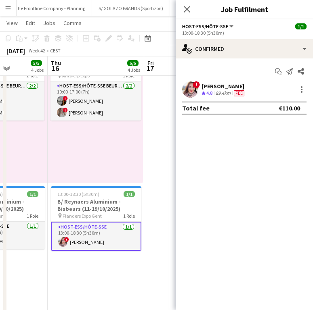
click at [97, 225] on app-card-role "Host-ess/Hôte-sse [DATE] 13:00-18:30 (5h30m) ! [PERSON_NAME]" at bounding box center [96, 236] width 90 height 29
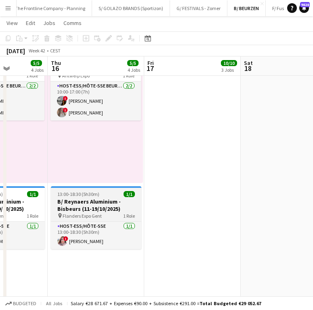
click at [67, 198] on h3 "B/ Reynaers Aluminium - Bisbeurs (11-19/10/2025)" at bounding box center [96, 205] width 90 height 15
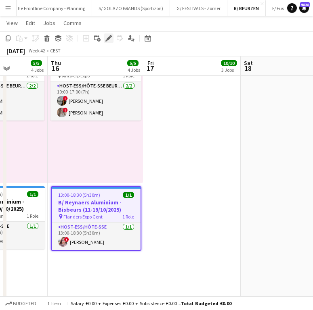
click at [106, 36] on icon "Edit" at bounding box center [108, 38] width 6 height 6
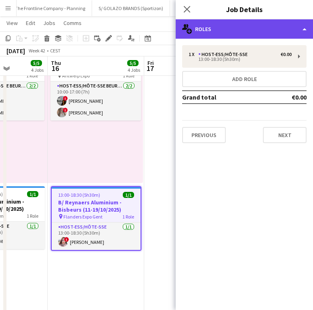
click at [276, 21] on div "multiple-users-add Roles" at bounding box center [243, 28] width 137 height 19
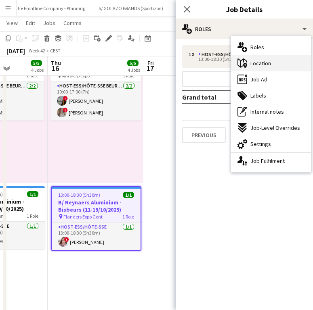
click at [265, 66] on span "Location" at bounding box center [260, 63] width 21 height 7
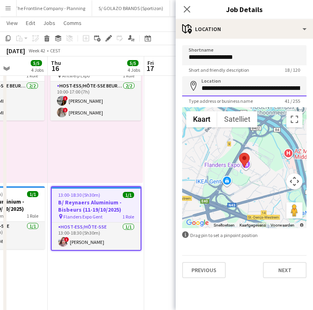
click at [234, 86] on input "**********" at bounding box center [244, 86] width 124 height 20
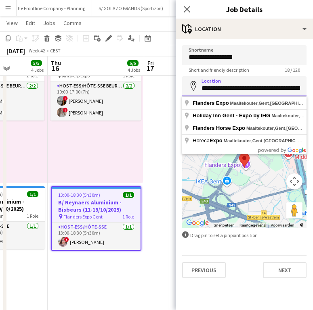
click at [234, 86] on input "**********" at bounding box center [244, 86] width 124 height 20
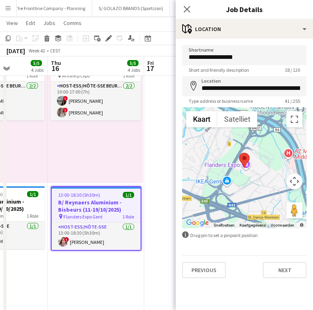
click at [115, 203] on h3 "B/ Reynaers Aluminium - Bisbeurs (11-19/10/2025)" at bounding box center [96, 206] width 89 height 15
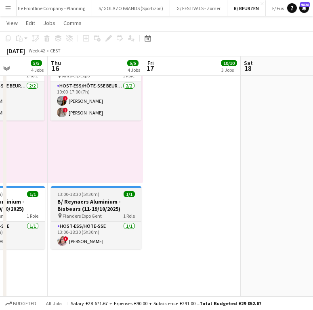
click at [115, 201] on h3 "B/ Reynaers Aluminium - Bisbeurs (11-19/10/2025)" at bounding box center [96, 205] width 90 height 15
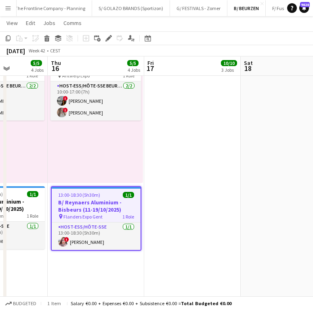
click at [106, 43] on app-toolbar "Copy Paste Paste Ctrl+V Paste with crew Ctrl+Shift+V Paste linked Job [GEOGRAPH…" at bounding box center [156, 38] width 313 height 14
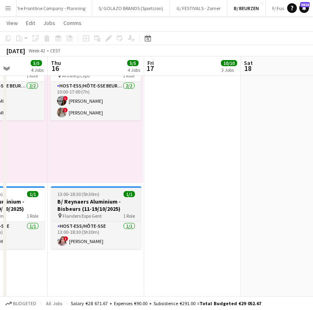
click at [81, 195] on span "13:00-18:30 (5h30m)" at bounding box center [78, 194] width 42 height 6
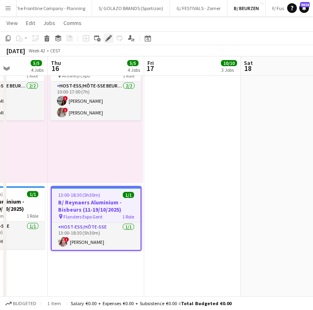
click at [111, 35] on icon "Edit" at bounding box center [108, 38] width 6 height 6
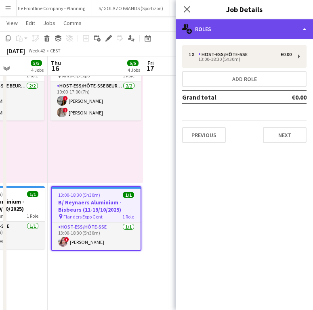
click at [265, 31] on div "multiple-users-add Roles" at bounding box center [243, 28] width 137 height 19
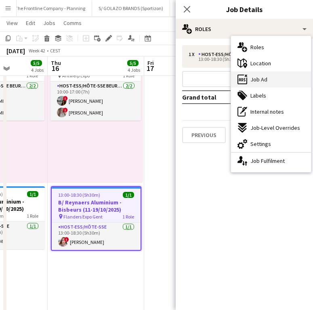
click at [269, 74] on div "ads-window Job Ad" at bounding box center [271, 79] width 80 height 16
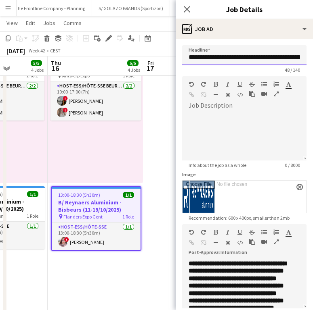
click at [234, 56] on input "**********" at bounding box center [244, 55] width 124 height 20
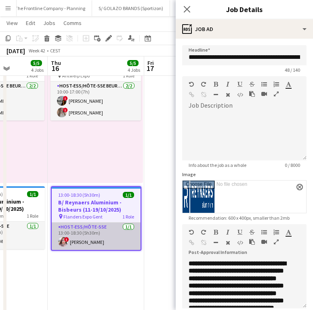
click at [82, 245] on app-card-role "Host-ess/Hôte-sse [DATE] 13:00-18:30 (5h30m) ! [PERSON_NAME]" at bounding box center [96, 236] width 89 height 27
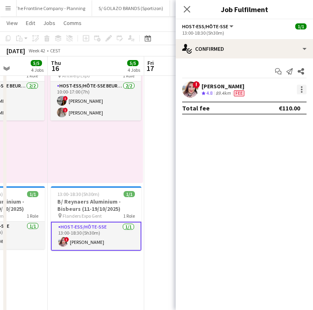
click at [299, 87] on div at bounding box center [301, 90] width 10 height 10
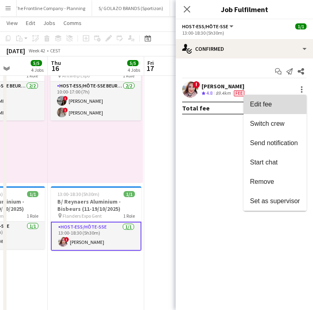
click at [274, 102] on span "Edit fee" at bounding box center [275, 104] width 50 height 7
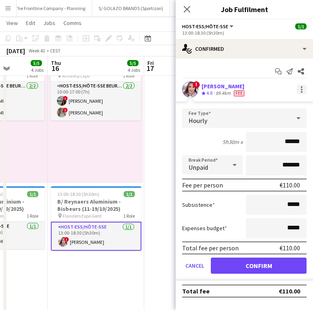
click at [297, 91] on div at bounding box center [301, 90] width 10 height 10
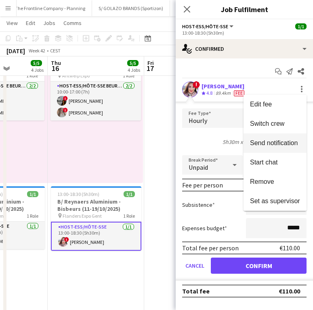
click at [273, 138] on button "Send notification" at bounding box center [274, 143] width 63 height 19
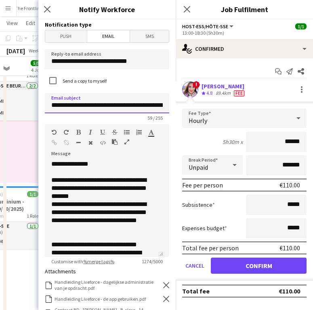
scroll to position [0, 53]
drag, startPoint x: 76, startPoint y: 105, endPoint x: 172, endPoint y: 104, distance: 96.4
click at [172, 104] on div "**********" at bounding box center [106, 164] width 137 height 291
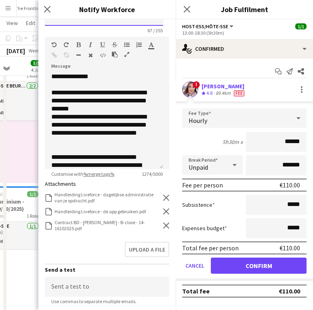
scroll to position [102, 0]
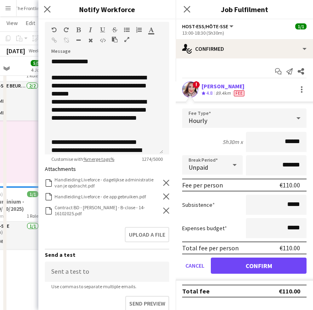
type input "**********"
click at [156, 208] on div "Contract BD - [PERSON_NAME] - B-close - 14-16102025.pdf Contract BD - [PERSON_N…" at bounding box center [107, 210] width 124 height 12
click at [163, 210] on icon at bounding box center [166, 211] width 6 height 6
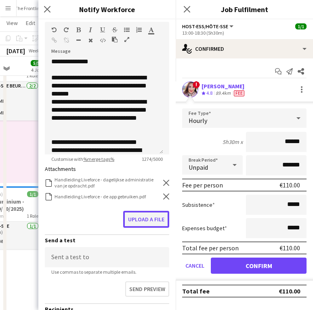
click at [148, 218] on button "Upload a file" at bounding box center [146, 219] width 46 height 17
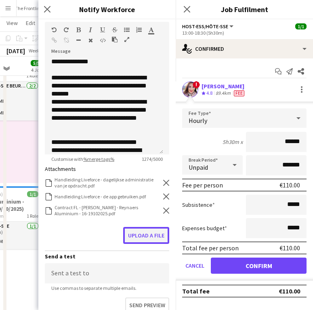
click at [146, 233] on button "Upload a file" at bounding box center [146, 235] width 46 height 17
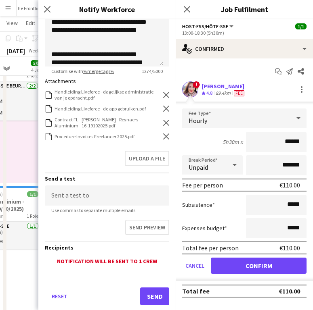
scroll to position [208, 0]
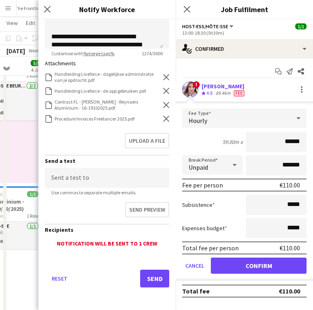
click at [140, 286] on div "Reset Send" at bounding box center [107, 282] width 124 height 56
click at [144, 283] on button "Send" at bounding box center [154, 279] width 29 height 18
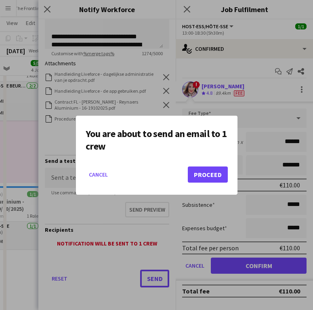
scroll to position [0, 0]
click at [215, 170] on button "Proceed" at bounding box center [208, 175] width 40 height 16
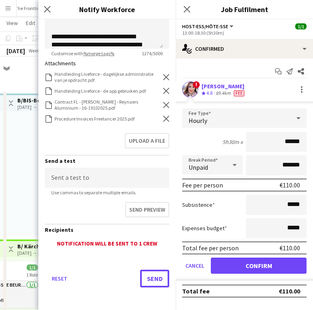
scroll to position [491, 0]
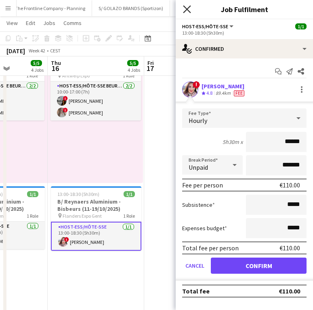
click at [187, 9] on icon at bounding box center [187, 9] width 8 height 8
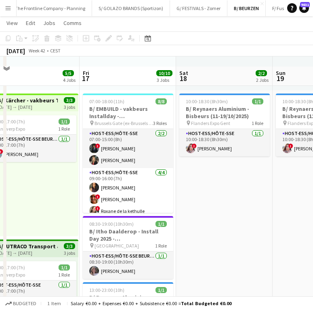
scroll to position [156, 0]
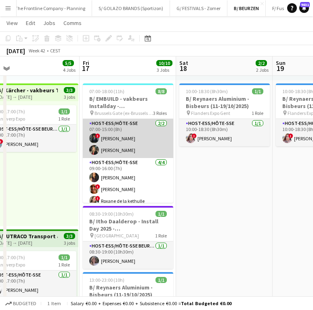
click at [139, 142] on app-card-role "Host-ess/Hôte-sse [DATE] 07:00-15:00 (8h) ! [PERSON_NAME] [PERSON_NAME]" at bounding box center [128, 138] width 90 height 39
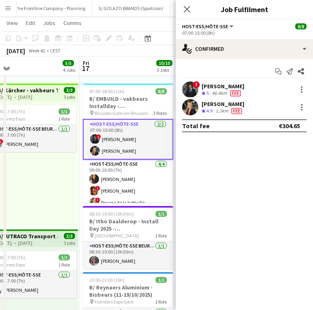
click at [223, 81] on div "Start chat Send notification Share ! [PERSON_NAME] Crew rating 5 46.4km Fee [PE…" at bounding box center [243, 98] width 137 height 80
click at [221, 86] on div "[PERSON_NAME]" at bounding box center [222, 86] width 43 height 7
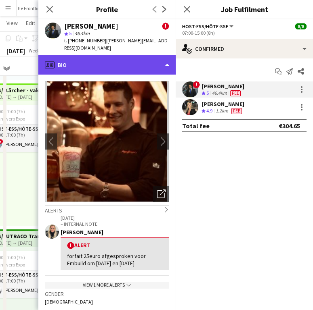
click at [116, 61] on div "profile Bio" at bounding box center [106, 64] width 137 height 19
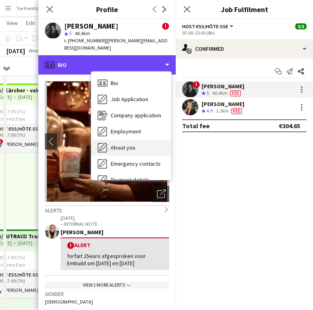
scroll to position [76, 0]
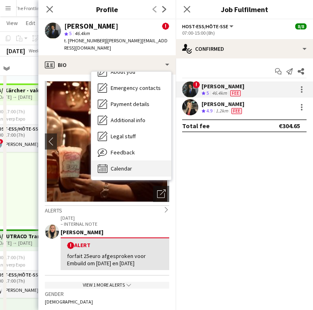
click at [122, 167] on span "Calendar" at bounding box center [121, 168] width 21 height 7
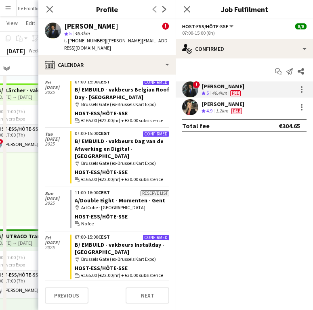
scroll to position [150, 0]
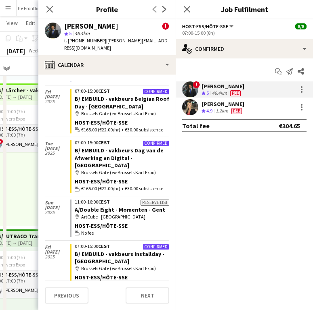
click at [214, 105] on div "[PERSON_NAME]" at bounding box center [222, 103] width 43 height 7
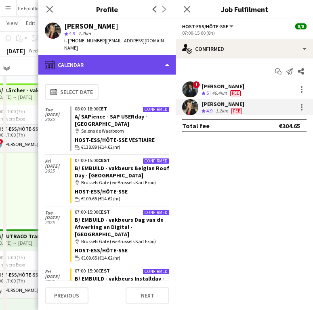
click at [142, 55] on div "calendar-full Calendar" at bounding box center [106, 64] width 137 height 19
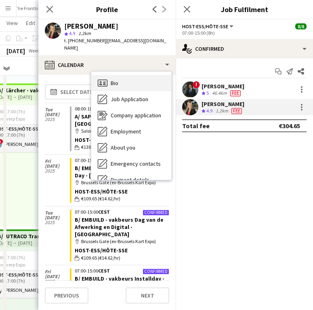
click at [136, 75] on div "Bio Bio" at bounding box center [131, 83] width 80 height 16
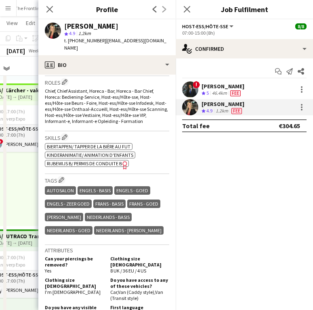
scroll to position [0, 0]
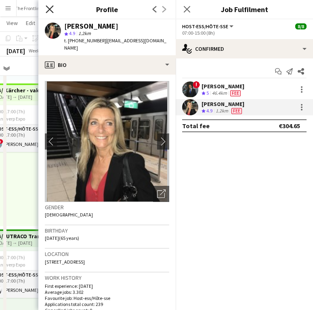
click at [52, 9] on icon "Close pop-in" at bounding box center [50, 9] width 8 height 8
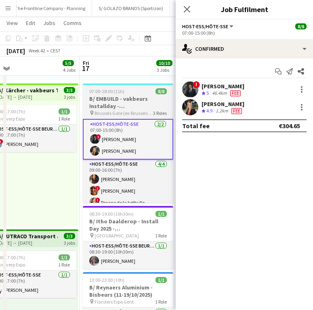
click at [125, 111] on span "Brussels Gate (ex-Brussels Kart Expo)" at bounding box center [123, 113] width 58 height 6
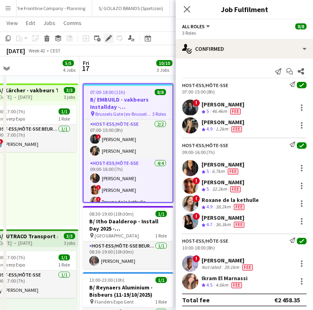
click at [106, 36] on icon "Edit" at bounding box center [108, 38] width 6 height 6
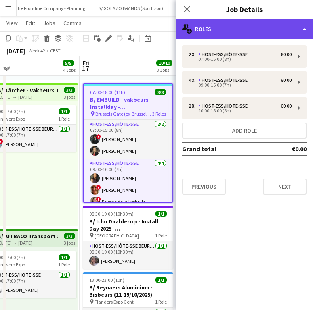
click at [215, 27] on div "multiple-users-add Roles" at bounding box center [243, 28] width 137 height 19
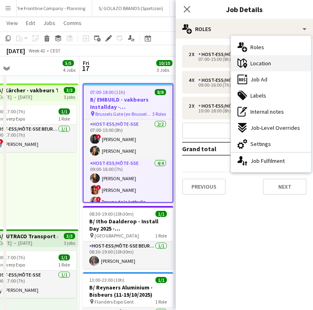
click at [266, 67] on span "Location" at bounding box center [260, 63] width 21 height 7
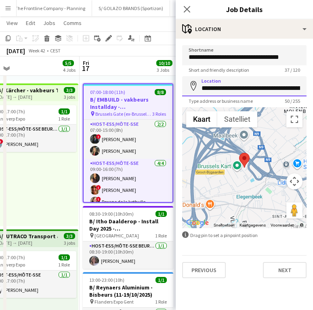
click at [239, 82] on input "**********" at bounding box center [244, 86] width 124 height 20
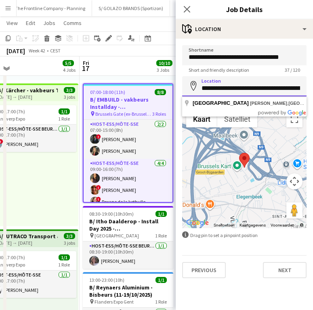
click at [239, 82] on input "**********" at bounding box center [244, 86] width 124 height 20
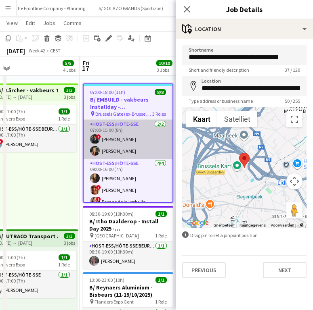
click at [155, 123] on app-card-role "Host-ess/Hôte-sse [DATE] 07:00-15:00 (8h) ! [PERSON_NAME] [PERSON_NAME]" at bounding box center [127, 139] width 89 height 39
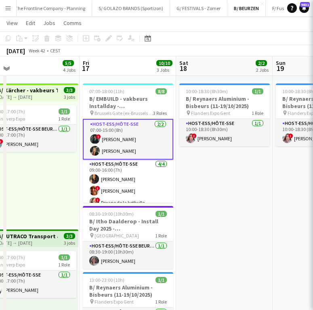
scroll to position [0, 307]
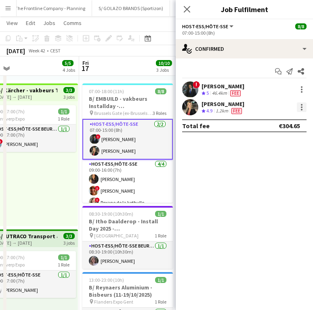
click at [299, 103] on div at bounding box center [301, 107] width 10 height 10
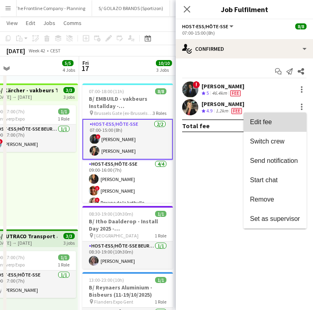
click at [279, 116] on button "Edit fee" at bounding box center [274, 122] width 63 height 19
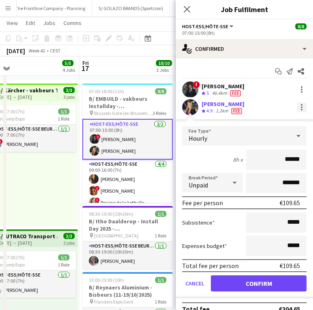
click at [296, 108] on div at bounding box center [301, 107] width 10 height 10
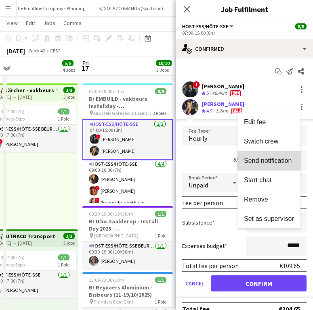
click at [260, 161] on span "Send notification" at bounding box center [268, 160] width 48 height 7
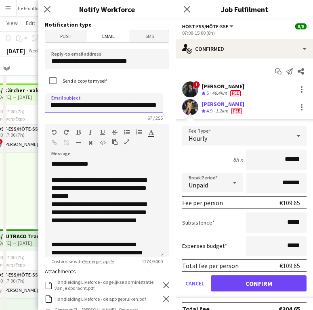
scroll to position [0, 77]
drag, startPoint x: 76, startPoint y: 104, endPoint x: 165, endPoint y: 105, distance: 88.7
click at [165, 105] on form "**********" at bounding box center [106, 268] width 137 height 499
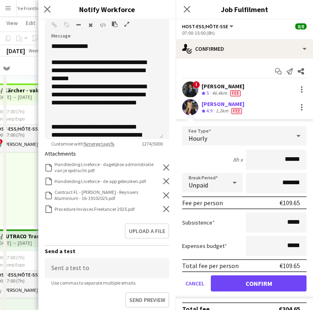
scroll to position [154, 0]
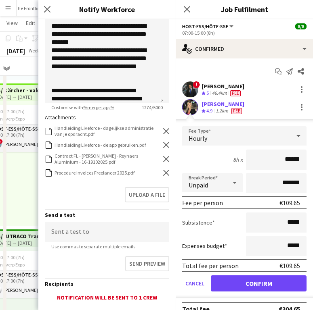
type input "**********"
click at [163, 171] on icon "Remove" at bounding box center [166, 173] width 6 height 6
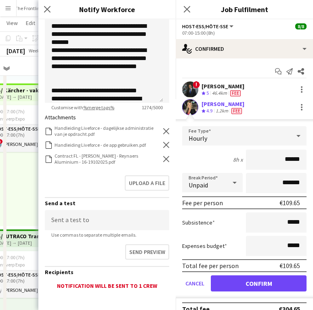
click at [160, 161] on div "Contract FL - [PERSON_NAME] - Reynaers Aluminium - 16-19102025.pdf Contract FL …" at bounding box center [107, 159] width 124 height 12
click at [163, 161] on icon "Remove" at bounding box center [166, 159] width 6 height 6
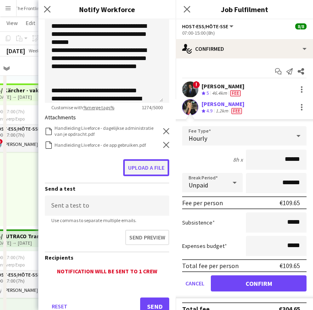
click at [146, 171] on button "Upload a file" at bounding box center [146, 167] width 46 height 17
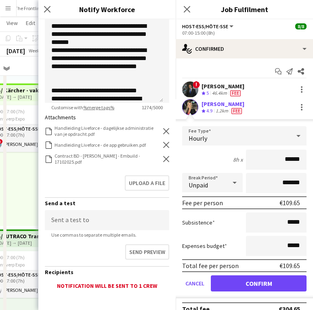
scroll to position [196, 0]
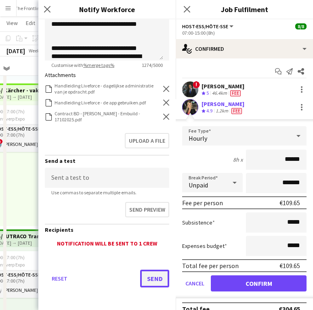
click at [153, 278] on button "Send" at bounding box center [154, 279] width 29 height 18
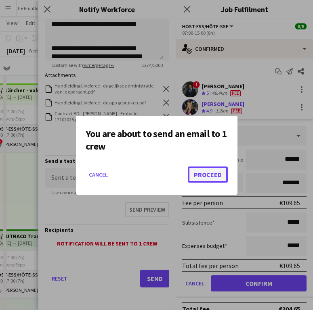
click at [205, 169] on button "Proceed" at bounding box center [208, 175] width 40 height 16
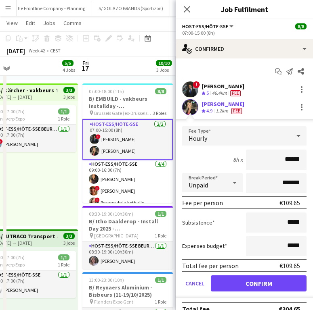
click at [219, 84] on div "[PERSON_NAME]" at bounding box center [222, 86] width 43 height 7
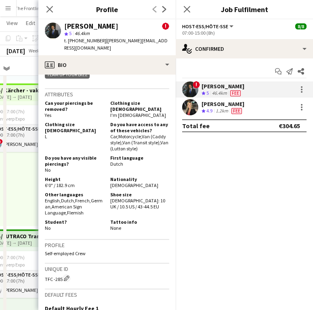
scroll to position [528, 0]
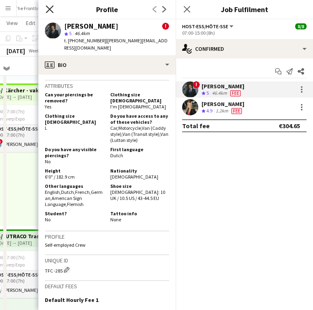
click at [52, 10] on icon "Close pop-in" at bounding box center [50, 9] width 8 height 8
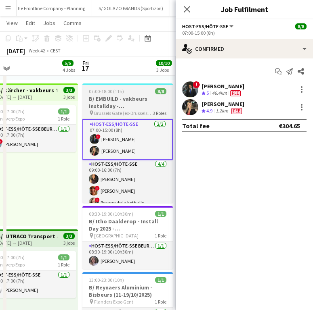
click at [132, 107] on h3 "B/ EMBUILD - vakbeurs Installday - [GEOGRAPHIC_DATA]" at bounding box center [127, 102] width 90 height 15
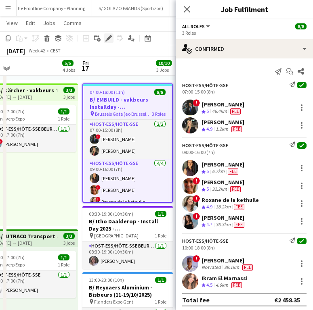
click at [106, 38] on icon "Edit" at bounding box center [108, 38] width 6 height 6
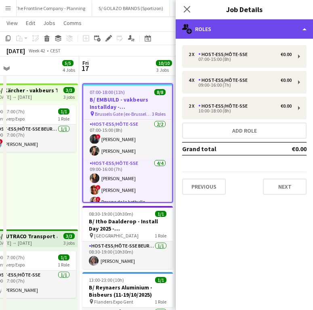
click at [261, 27] on div "multiple-users-add Roles" at bounding box center [243, 28] width 137 height 19
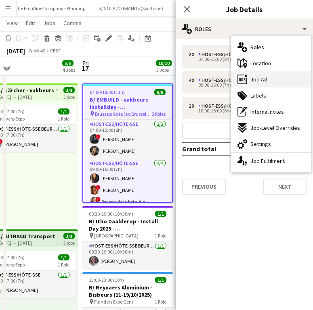
click at [265, 72] on div "ads-window Job Ad" at bounding box center [271, 79] width 80 height 16
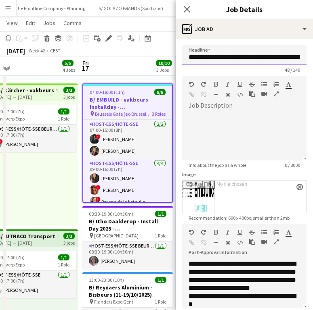
click at [242, 58] on input "**********" at bounding box center [244, 55] width 124 height 20
drag, startPoint x: 131, startPoint y: 156, endPoint x: 278, endPoint y: 60, distance: 175.9
click at [131, 156] on app-card-role "Host-ess/Hôte-sse [DATE] 07:00-15:00 (8h) ! [PERSON_NAME] [PERSON_NAME]" at bounding box center [127, 139] width 89 height 39
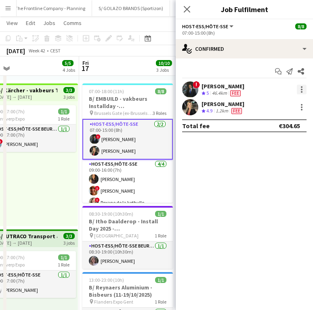
click at [299, 87] on div at bounding box center [301, 90] width 10 height 10
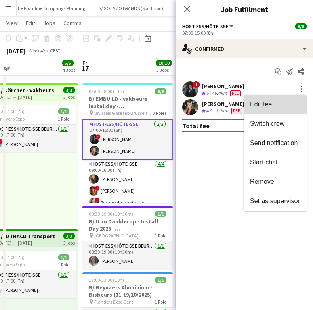
click at [287, 105] on span "Edit fee" at bounding box center [275, 104] width 50 height 7
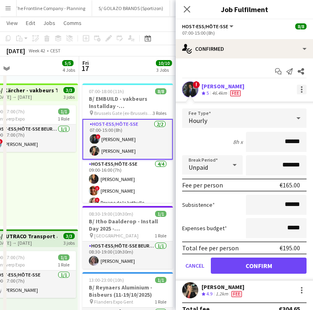
click at [296, 91] on div at bounding box center [301, 90] width 10 height 10
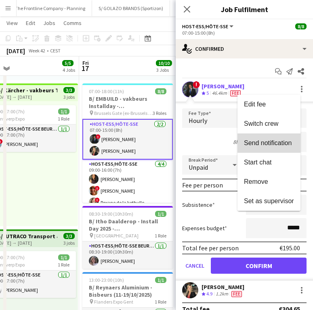
click at [269, 140] on span "Send notification" at bounding box center [268, 143] width 48 height 7
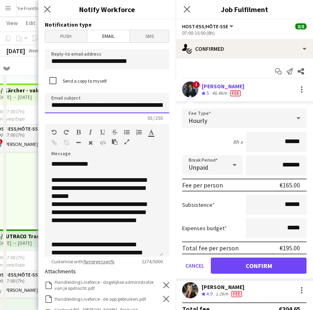
click at [141, 106] on input "**********" at bounding box center [107, 103] width 124 height 20
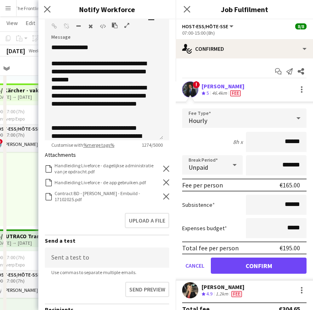
type input "**********"
click at [163, 198] on icon "Remove" at bounding box center [166, 197] width 6 height 6
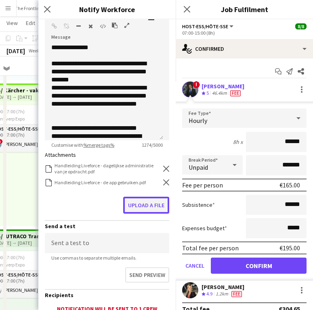
click at [153, 199] on button "Upload a file" at bounding box center [146, 205] width 46 height 17
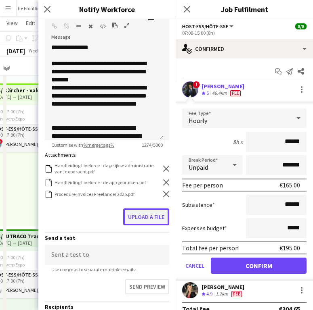
click at [136, 217] on button "Upload a file" at bounding box center [146, 217] width 46 height 17
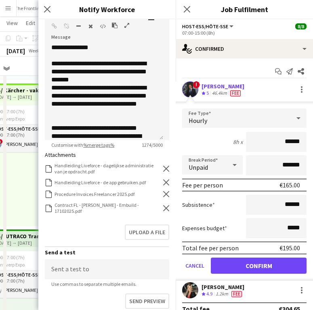
scroll to position [208, 0]
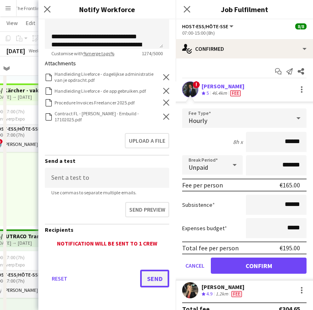
click at [144, 275] on button "Send" at bounding box center [154, 279] width 29 height 18
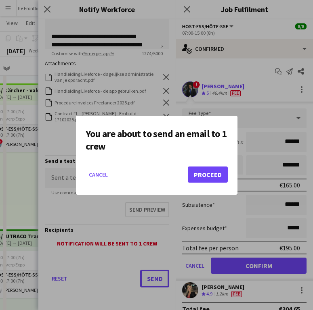
scroll to position [0, 0]
click at [209, 165] on mat-dialog-actions "Cancel Proceed" at bounding box center [157, 178] width 142 height 34
click at [209, 167] on button "Proceed" at bounding box center [208, 175] width 40 height 16
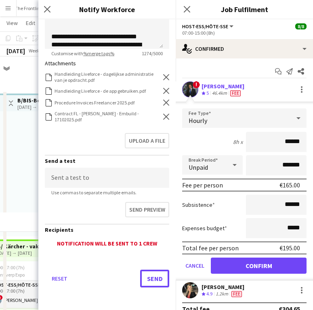
scroll to position [156, 0]
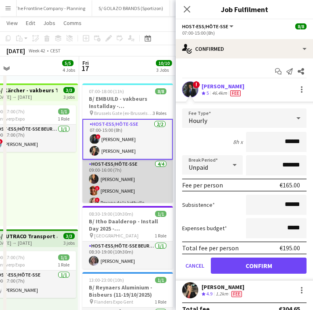
click at [127, 183] on app-card-role "Host-ess/Hôte-sse [DATE] 09:00-16:00 (7h) [PERSON_NAME] ! [PERSON_NAME] ! Roxan…" at bounding box center [127, 191] width 90 height 63
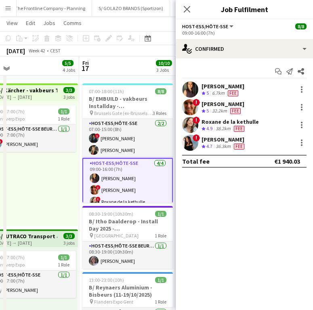
click at [236, 87] on div "[PERSON_NAME]" at bounding box center [222, 86] width 43 height 7
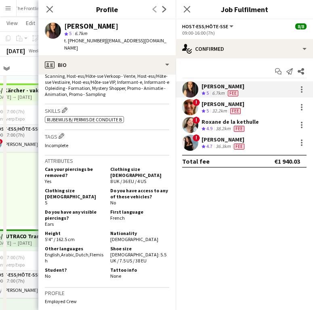
scroll to position [368, 0]
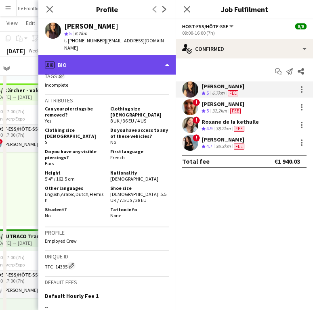
click at [115, 57] on div "profile Bio" at bounding box center [106, 64] width 137 height 19
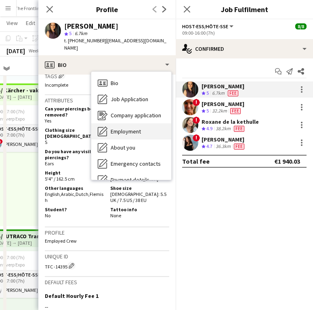
drag, startPoint x: 116, startPoint y: 115, endPoint x: 118, endPoint y: 119, distance: 4.2
click at [118, 119] on div "Bio Bio Job Application Job Application Company application Company application…" at bounding box center [131, 126] width 80 height 108
click at [118, 123] on div "Employment Employment" at bounding box center [131, 131] width 80 height 16
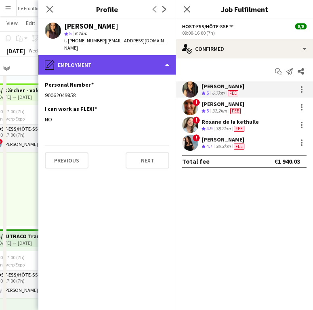
click at [123, 56] on div "pencil4 Employment" at bounding box center [106, 64] width 137 height 19
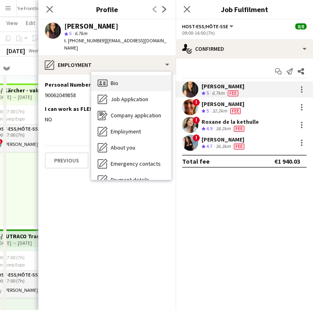
click at [123, 79] on div "Bio Bio" at bounding box center [131, 83] width 80 height 16
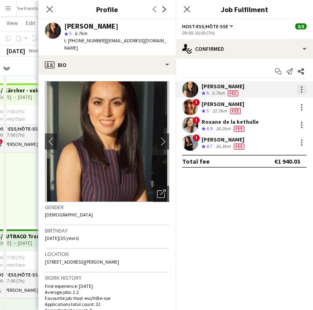
click at [298, 90] on div at bounding box center [301, 90] width 10 height 10
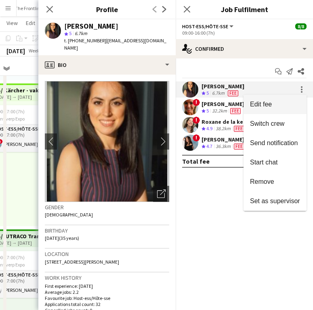
drag, startPoint x: 282, startPoint y: 139, endPoint x: 288, endPoint y: 107, distance: 32.6
click at [288, 107] on div "Edit fee Switch crew Send notification Start chat Remove Set as supervisor" at bounding box center [274, 153] width 63 height 116
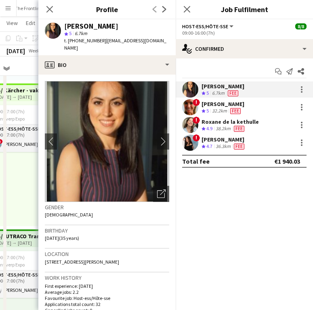
click at [302, 84] on div "[PERSON_NAME] Crew rating 5 6.7km Fee" at bounding box center [243, 89] width 137 height 16
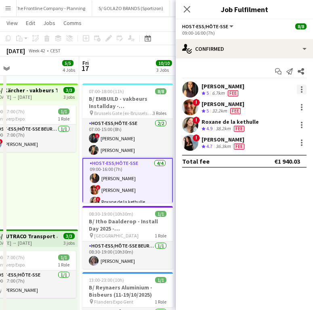
click at [302, 87] on div at bounding box center [301, 87] width 2 height 2
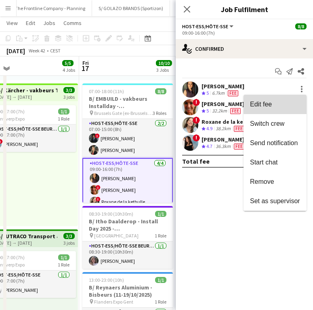
click at [284, 101] on span "Edit fee" at bounding box center [275, 104] width 50 height 7
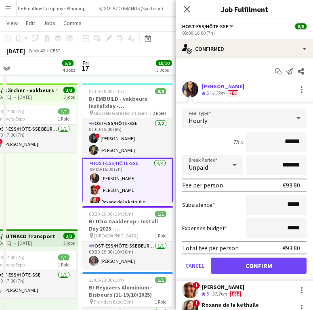
click at [213, 88] on div "[PERSON_NAME]" at bounding box center [222, 86] width 43 height 7
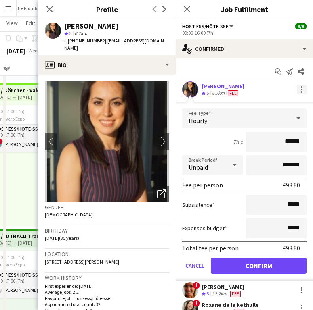
click at [296, 91] on div at bounding box center [301, 90] width 10 height 10
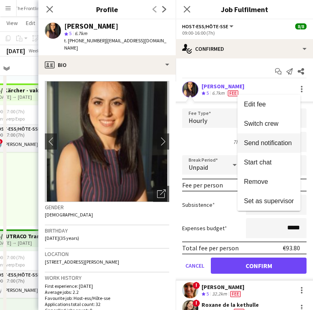
click at [274, 137] on button "Send notification" at bounding box center [268, 143] width 63 height 19
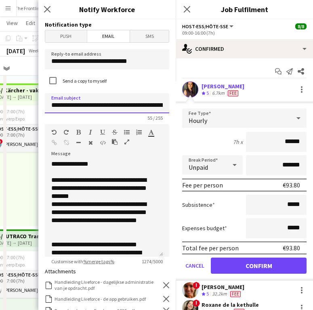
drag, startPoint x: 76, startPoint y: 105, endPoint x: 142, endPoint y: 104, distance: 66.6
click at [142, 104] on input "**********" at bounding box center [107, 103] width 124 height 20
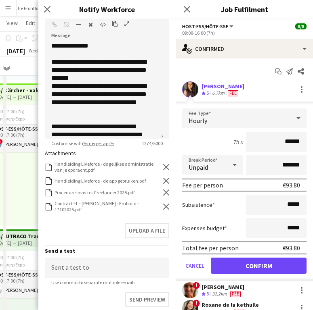
scroll to position [119, 0]
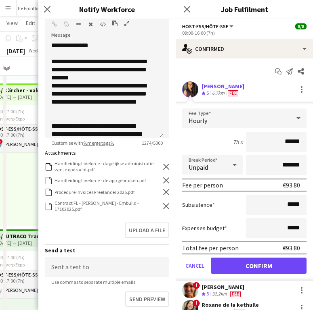
type input "**********"
click at [163, 194] on icon "Remove" at bounding box center [166, 192] width 6 height 6
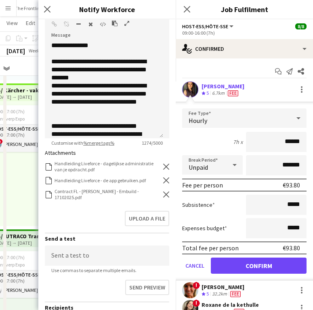
click at [163, 194] on icon "Remove" at bounding box center [166, 195] width 6 height 6
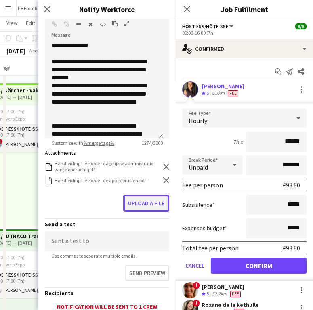
click at [154, 196] on button "Upload a file" at bounding box center [146, 203] width 46 height 17
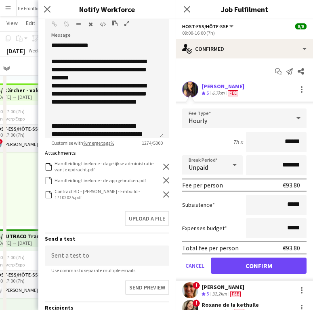
scroll to position [196, 0]
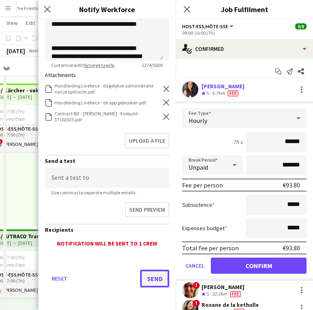
click at [157, 286] on button "Send" at bounding box center [154, 279] width 29 height 18
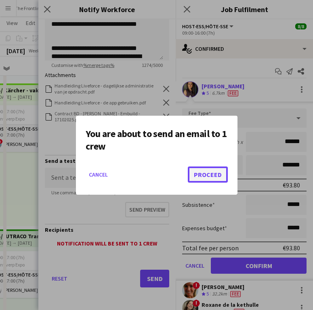
click at [209, 175] on button "Proceed" at bounding box center [208, 175] width 40 height 16
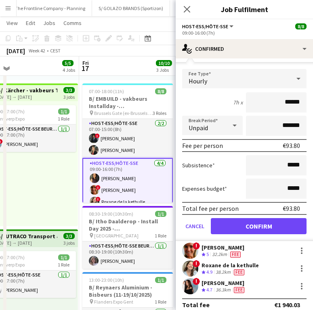
scroll to position [47, 0]
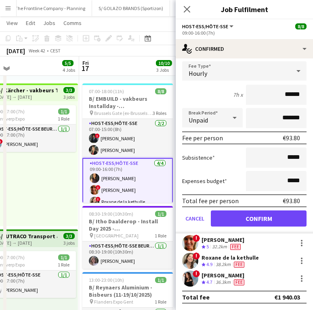
click at [207, 239] on div "[PERSON_NAME]" at bounding box center [222, 239] width 43 height 7
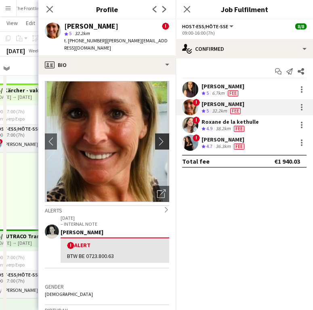
click at [157, 137] on app-icon "chevron-right" at bounding box center [163, 141] width 13 height 8
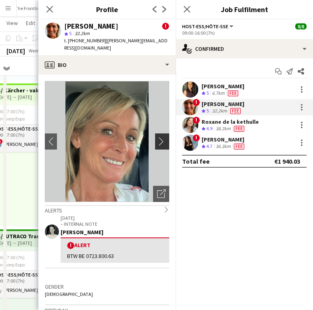
click at [157, 137] on app-icon "chevron-right" at bounding box center [163, 141] width 13 height 8
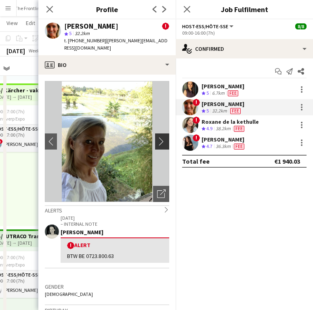
click at [157, 137] on app-icon "chevron-right" at bounding box center [163, 141] width 13 height 8
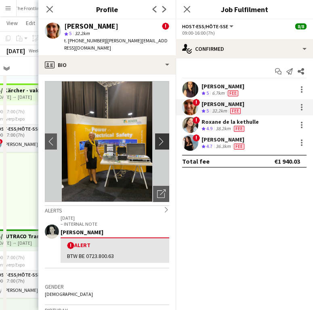
click at [157, 137] on app-icon "chevron-right" at bounding box center [163, 141] width 13 height 8
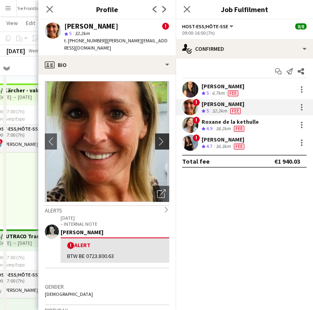
click at [157, 137] on app-icon "chevron-right" at bounding box center [163, 141] width 13 height 8
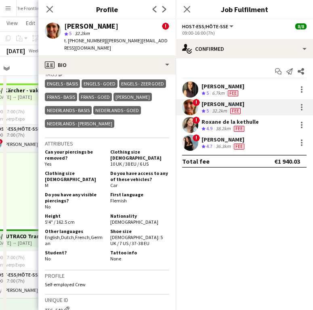
scroll to position [452, 0]
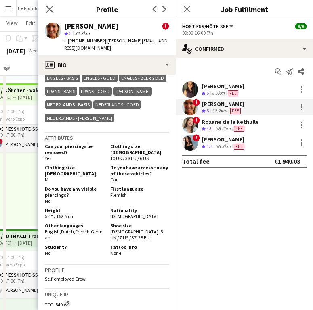
click at [53, 9] on icon "Close pop-in" at bounding box center [50, 9] width 8 height 8
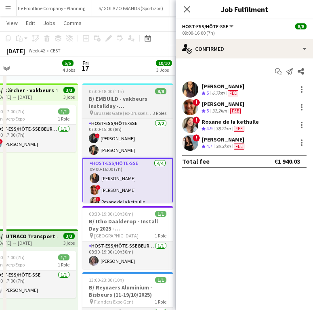
click at [117, 103] on h3 "B/ EMBUILD - vakbeurs Installday - [GEOGRAPHIC_DATA]" at bounding box center [127, 102] width 90 height 15
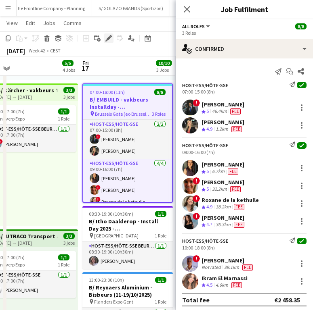
click at [110, 35] on icon "Edit" at bounding box center [108, 38] width 6 height 6
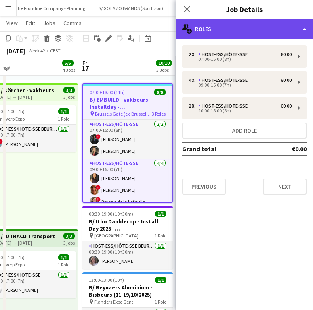
click at [239, 36] on div "multiple-users-add Roles" at bounding box center [243, 28] width 137 height 19
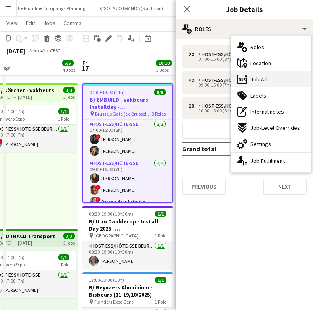
click at [254, 75] on div "ads-window Job Ad" at bounding box center [271, 79] width 80 height 16
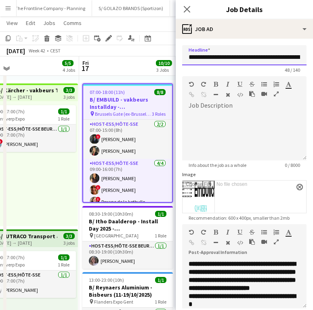
click at [247, 56] on input "**********" at bounding box center [244, 55] width 124 height 20
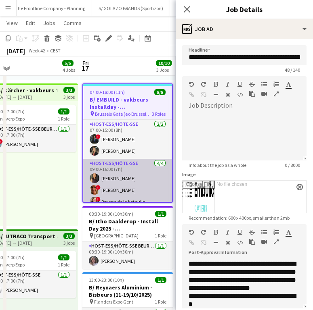
click at [127, 175] on app-card-role "Host-ess/Hôte-sse [DATE] 09:00-16:00 (7h) [PERSON_NAME] ! [PERSON_NAME] ! Roxan…" at bounding box center [127, 190] width 89 height 63
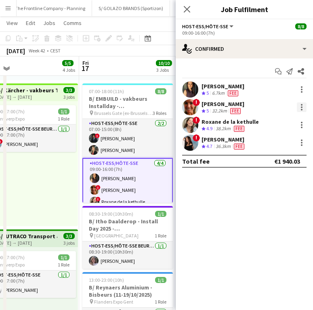
click at [298, 105] on div at bounding box center [301, 107] width 10 height 10
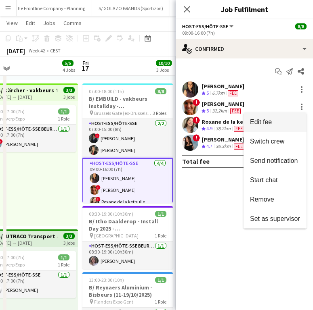
click at [282, 119] on span "Edit fee" at bounding box center [275, 122] width 50 height 7
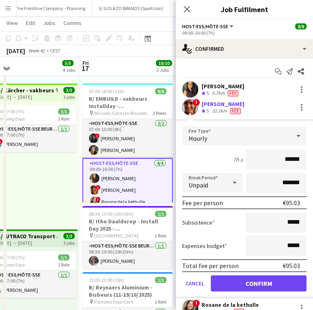
click at [211, 99] on div "[PERSON_NAME] Crew rating 5 6.7km Fee ! [PERSON_NAME] Crew rating 5 32.2km Fee …" at bounding box center [243, 207] width 137 height 252
click at [211, 106] on div "[PERSON_NAME]" at bounding box center [222, 103] width 43 height 7
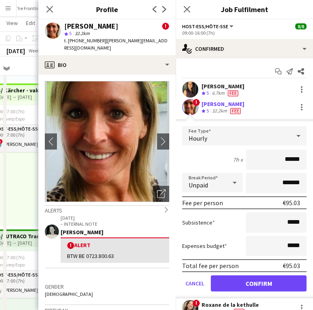
click at [163, 207] on icon "chevron-right" at bounding box center [166, 210] width 6 height 6
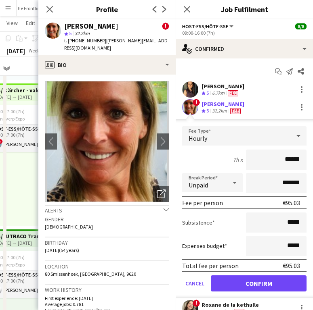
click at [163, 207] on icon "chevron-down" at bounding box center [166, 210] width 6 height 6
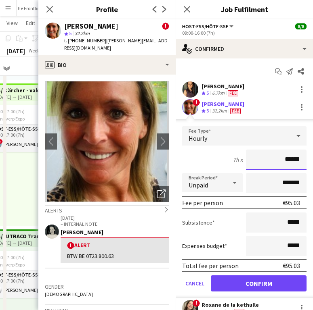
click at [294, 160] on input "******" at bounding box center [276, 160] width 60 height 20
type input "**"
type input "***"
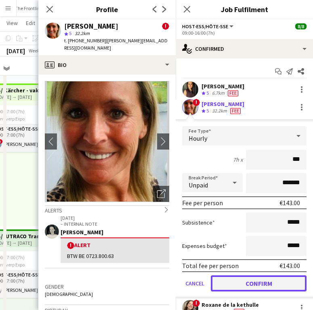
click at [271, 287] on button "Confirm" at bounding box center [259, 283] width 96 height 16
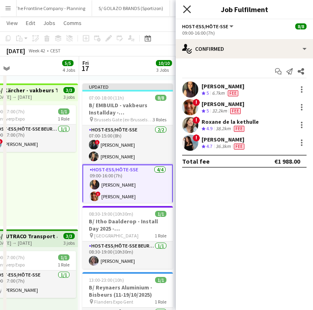
click at [189, 7] on icon at bounding box center [187, 9] width 8 height 8
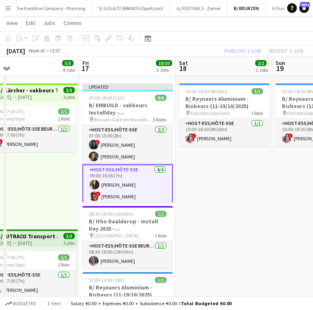
click at [258, 40] on app-toolbar "Copy Paste Paste Ctrl+V Paste with crew Ctrl+Shift+V Paste linked Job [GEOGRAPH…" at bounding box center [156, 38] width 313 height 14
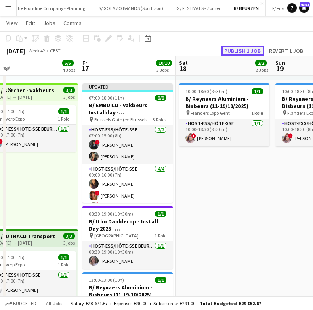
click at [245, 50] on button "Publish 1 job" at bounding box center [242, 51] width 43 height 10
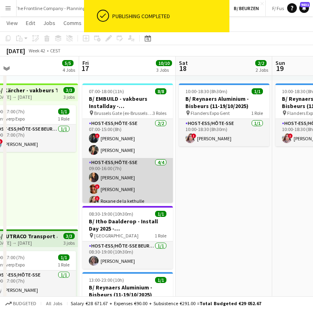
click at [129, 177] on app-card-role "Host-ess/Hôte-sse [DATE] 09:00-16:00 (7h) [PERSON_NAME] ! [PERSON_NAME] ! Roxan…" at bounding box center [127, 189] width 90 height 63
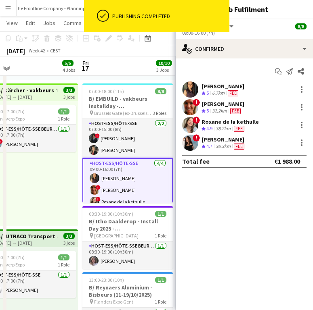
click at [218, 108] on div "32.2km" at bounding box center [219, 111] width 18 height 7
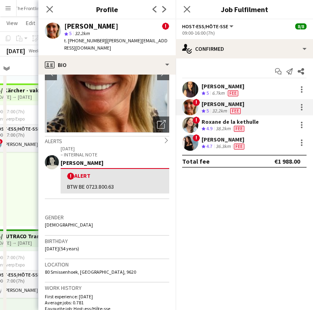
scroll to position [77, 0]
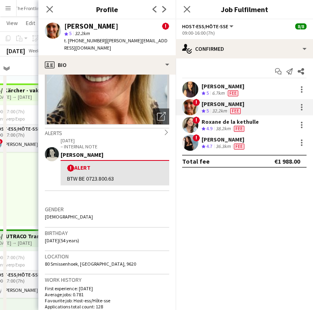
click at [160, 128] on div "Alerts chevron-right" at bounding box center [107, 132] width 124 height 9
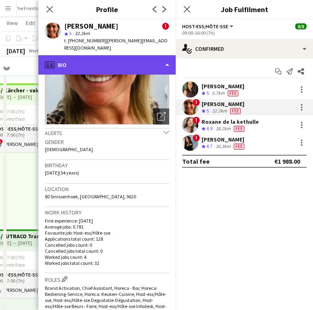
click at [148, 60] on div "profile Bio" at bounding box center [106, 64] width 137 height 19
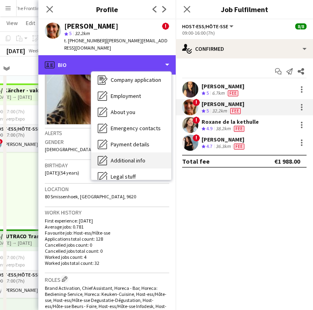
scroll to position [76, 0]
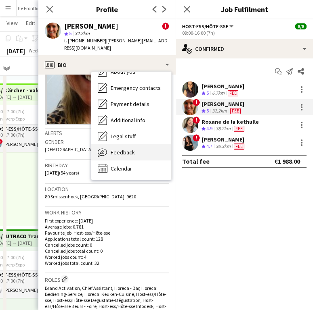
click at [124, 149] on span "Feedback" at bounding box center [123, 152] width 24 height 7
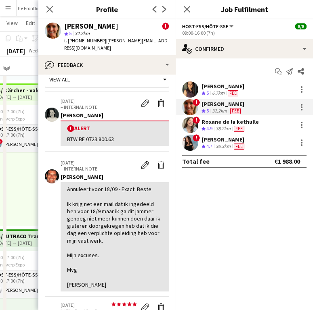
scroll to position [0, 0]
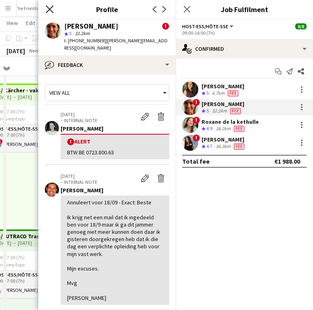
click at [46, 10] on icon "Close pop-in" at bounding box center [50, 9] width 8 height 8
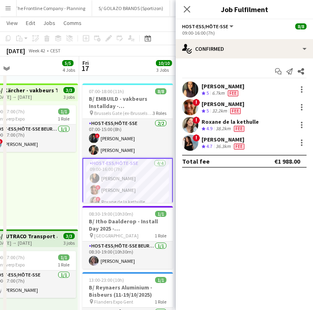
click at [229, 108] on div "Fee" at bounding box center [235, 111] width 14 height 7
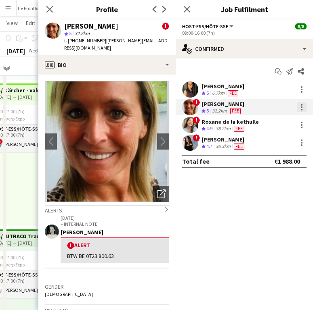
click at [302, 107] on div at bounding box center [301, 107] width 2 height 2
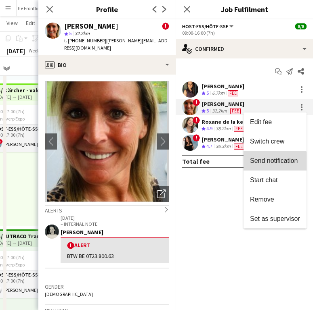
click at [275, 163] on span "Send notification" at bounding box center [274, 160] width 48 height 7
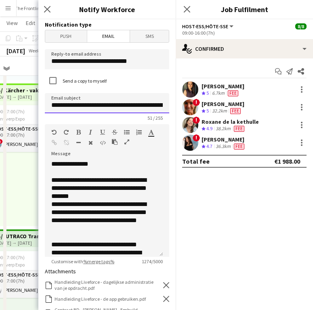
click at [128, 107] on input "**********" at bounding box center [107, 103] width 124 height 20
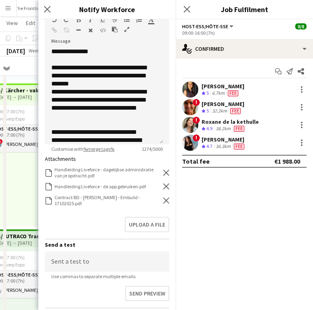
scroll to position [118, 0]
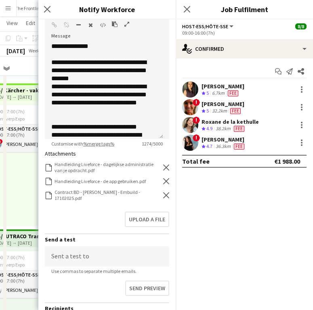
type input "**********"
click at [159, 191] on div "Contract BD - [PERSON_NAME] - Embuild - 17102025.pdf Contract BD - [PERSON_NAME…" at bounding box center [107, 195] width 124 height 12
click at [163, 198] on icon "Remove" at bounding box center [166, 195] width 6 height 6
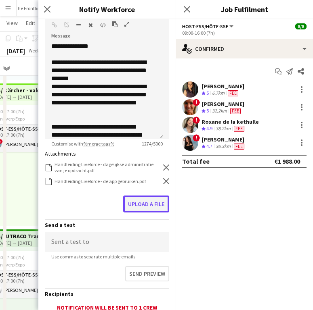
click at [152, 200] on button "Upload a file" at bounding box center [146, 204] width 46 height 17
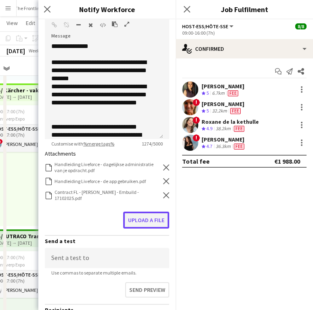
click at [149, 213] on button "Upload a file" at bounding box center [146, 220] width 46 height 17
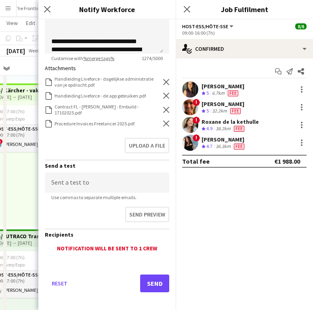
scroll to position [208, 0]
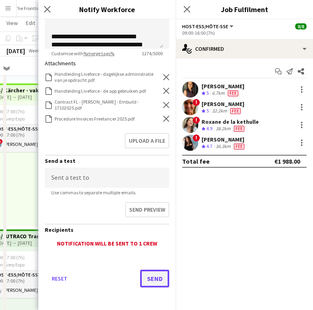
click at [151, 275] on button "Send" at bounding box center [154, 279] width 29 height 18
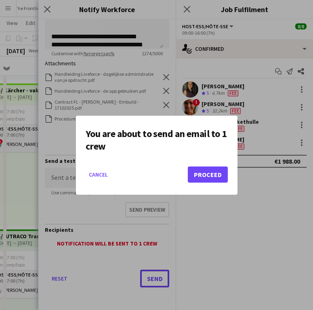
scroll to position [0, 0]
click at [200, 168] on button "Proceed" at bounding box center [208, 175] width 40 height 16
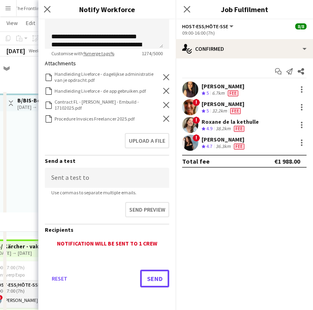
scroll to position [156, 0]
